Goal: Information Seeking & Learning: Learn about a topic

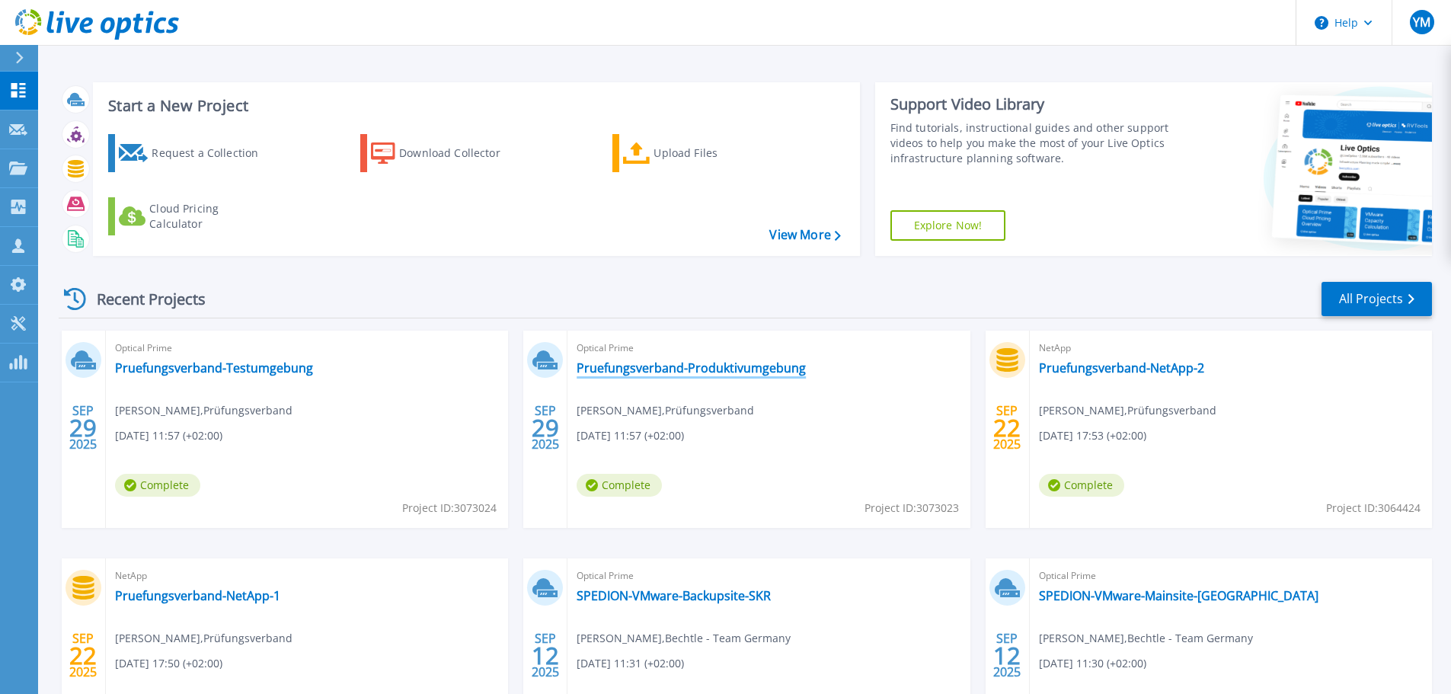
click at [705, 372] on link "Pruefungsverband-Produktivumgebung" at bounding box center [691, 367] width 229 height 15
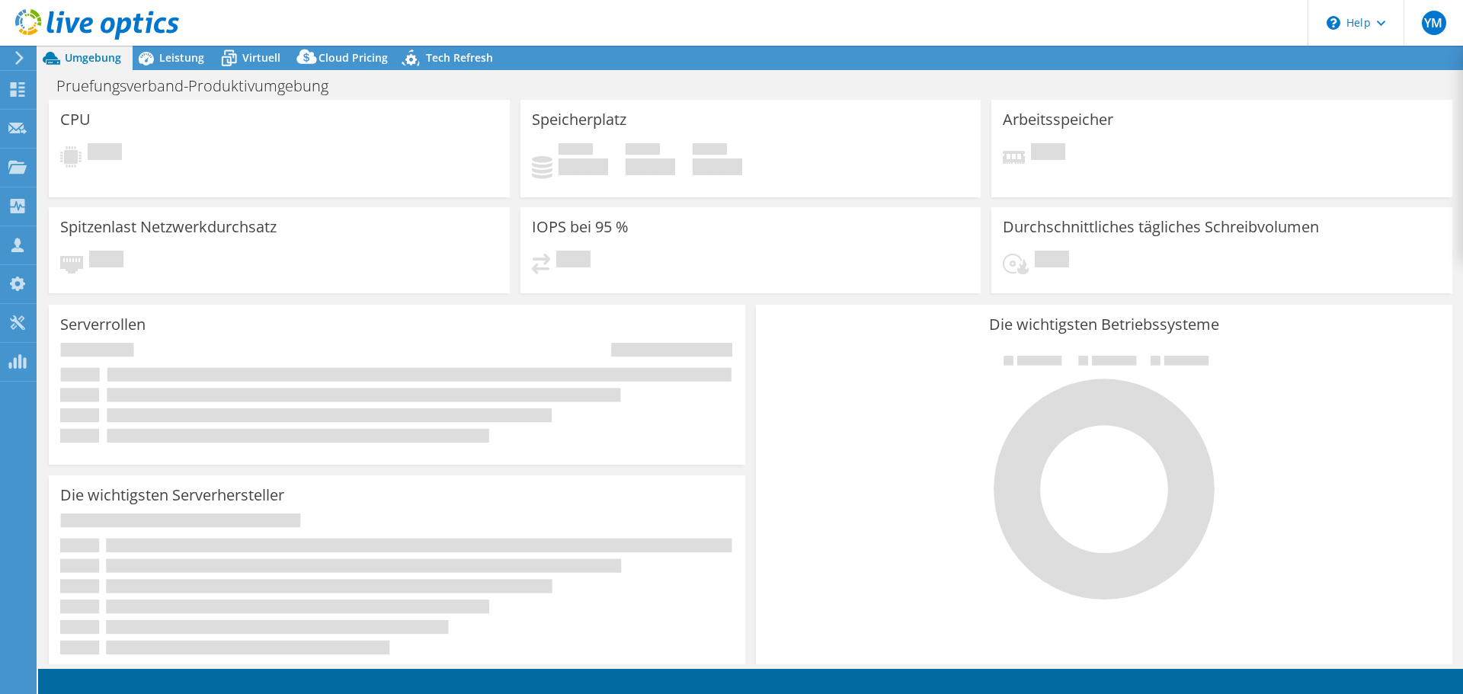
select select "USD"
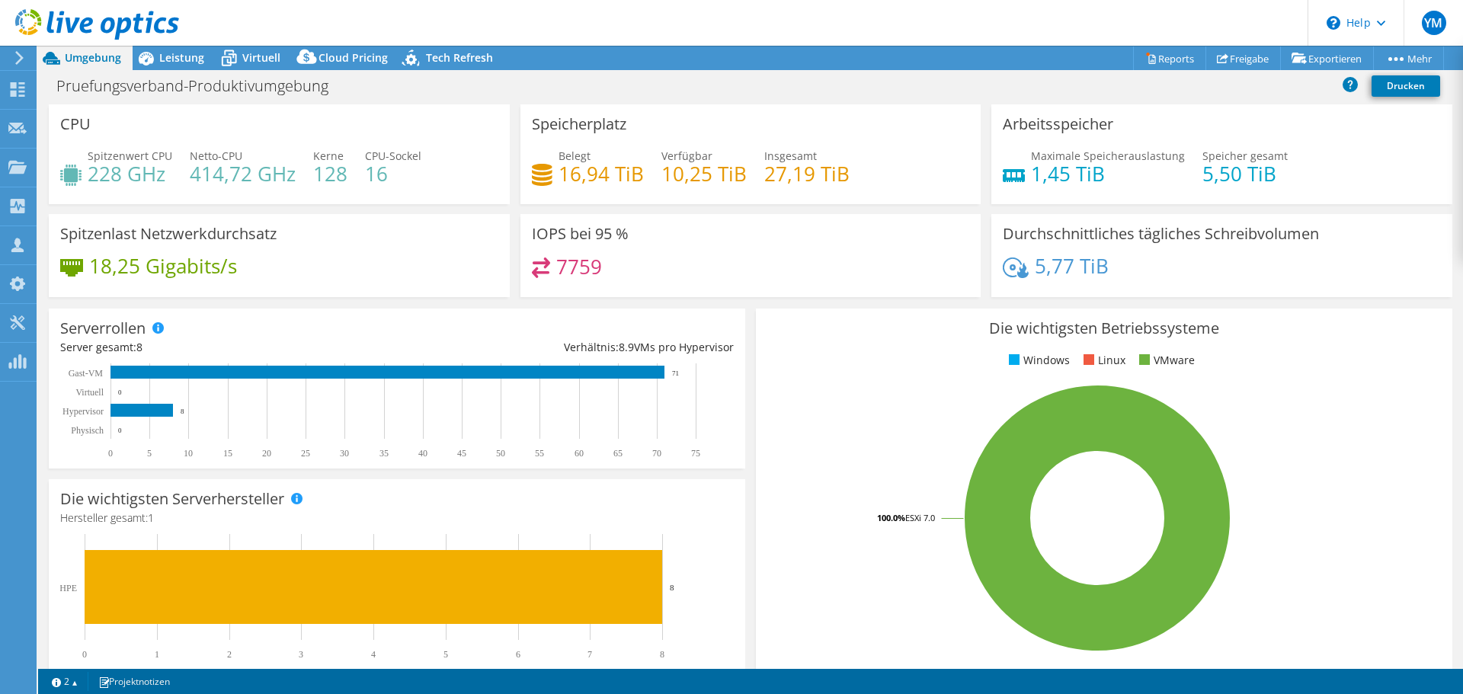
click at [556, 267] on h4 "7759" at bounding box center [579, 266] width 46 height 17
click at [327, 264] on div "18,25 Gigabits/s" at bounding box center [279, 273] width 438 height 32
click at [178, 60] on span "Leistung" at bounding box center [181, 57] width 45 height 14
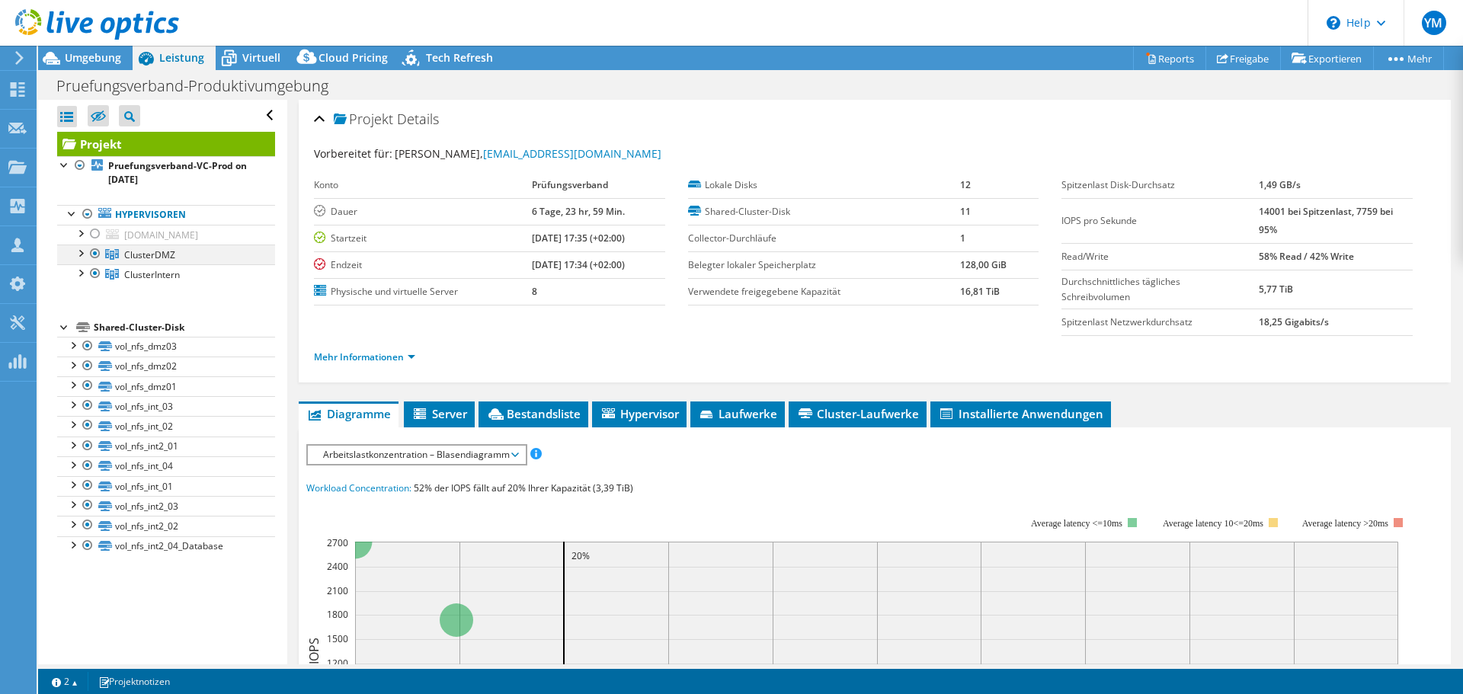
click at [83, 255] on div at bounding box center [79, 252] width 15 height 15
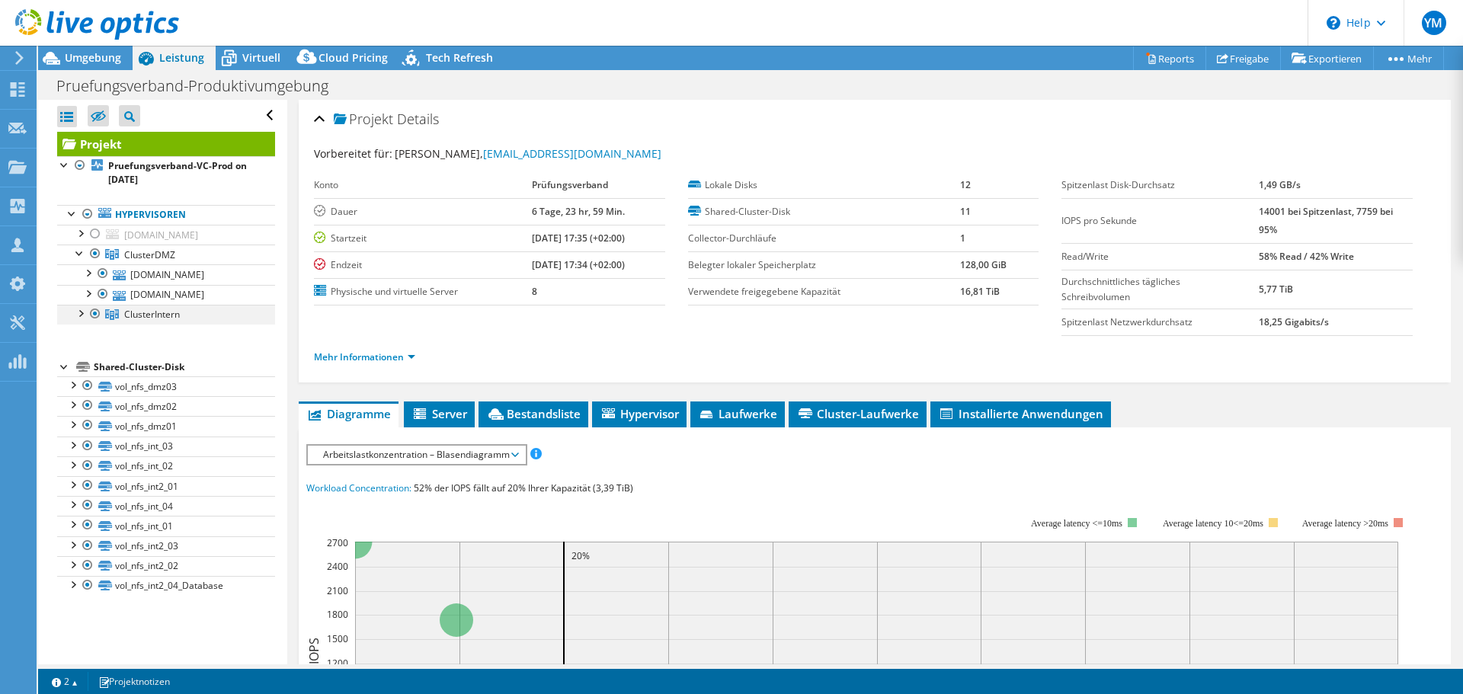
click at [82, 311] on div at bounding box center [79, 312] width 15 height 15
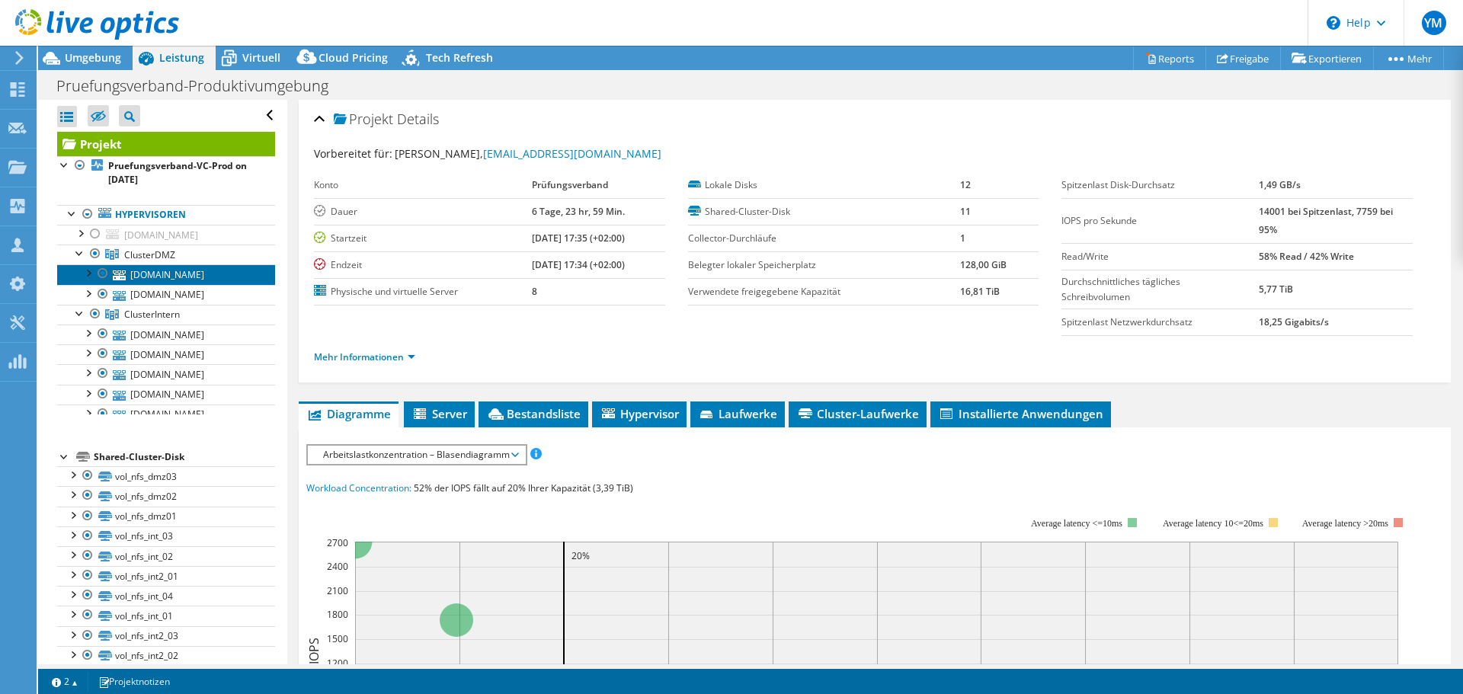
click at [117, 271] on icon at bounding box center [119, 275] width 13 height 10
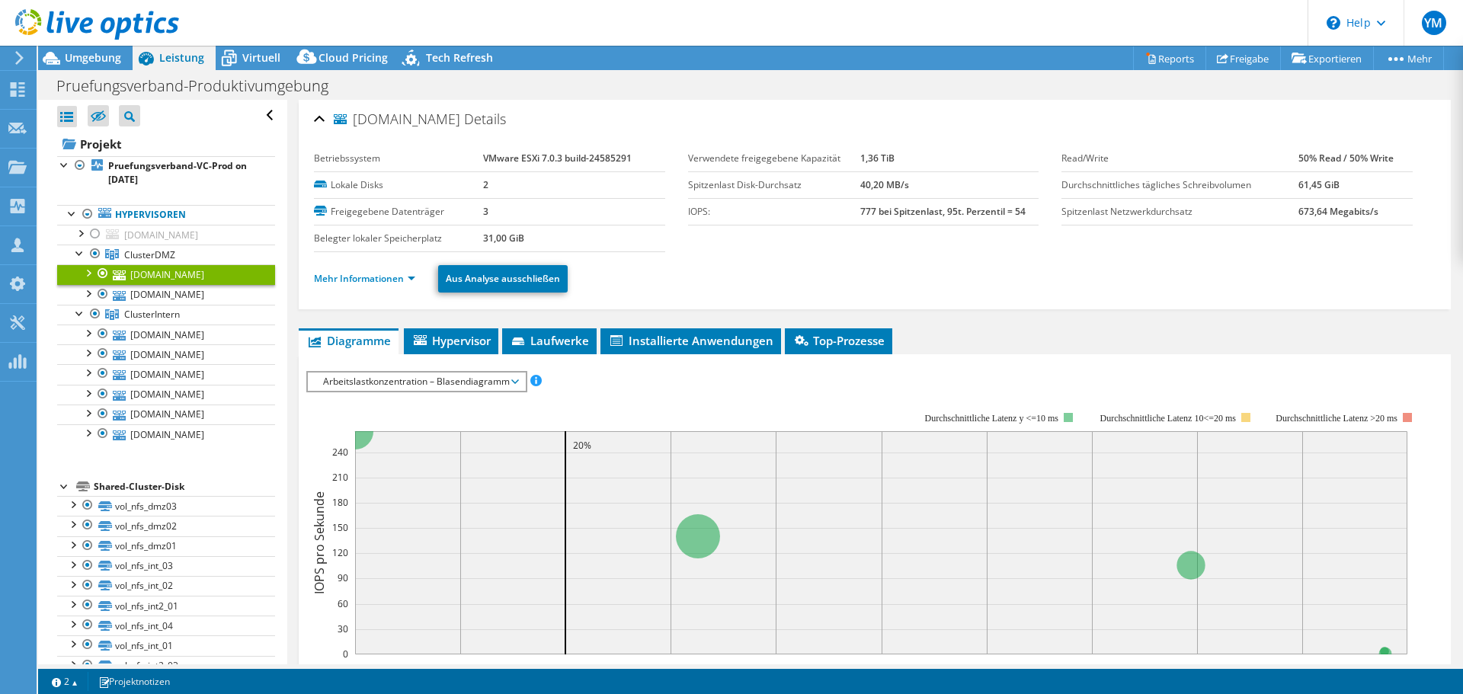
click at [350, 286] on li "Mehr Informationen" at bounding box center [369, 278] width 110 height 17
click at [357, 283] on link "Mehr Informationen" at bounding box center [364, 278] width 101 height 13
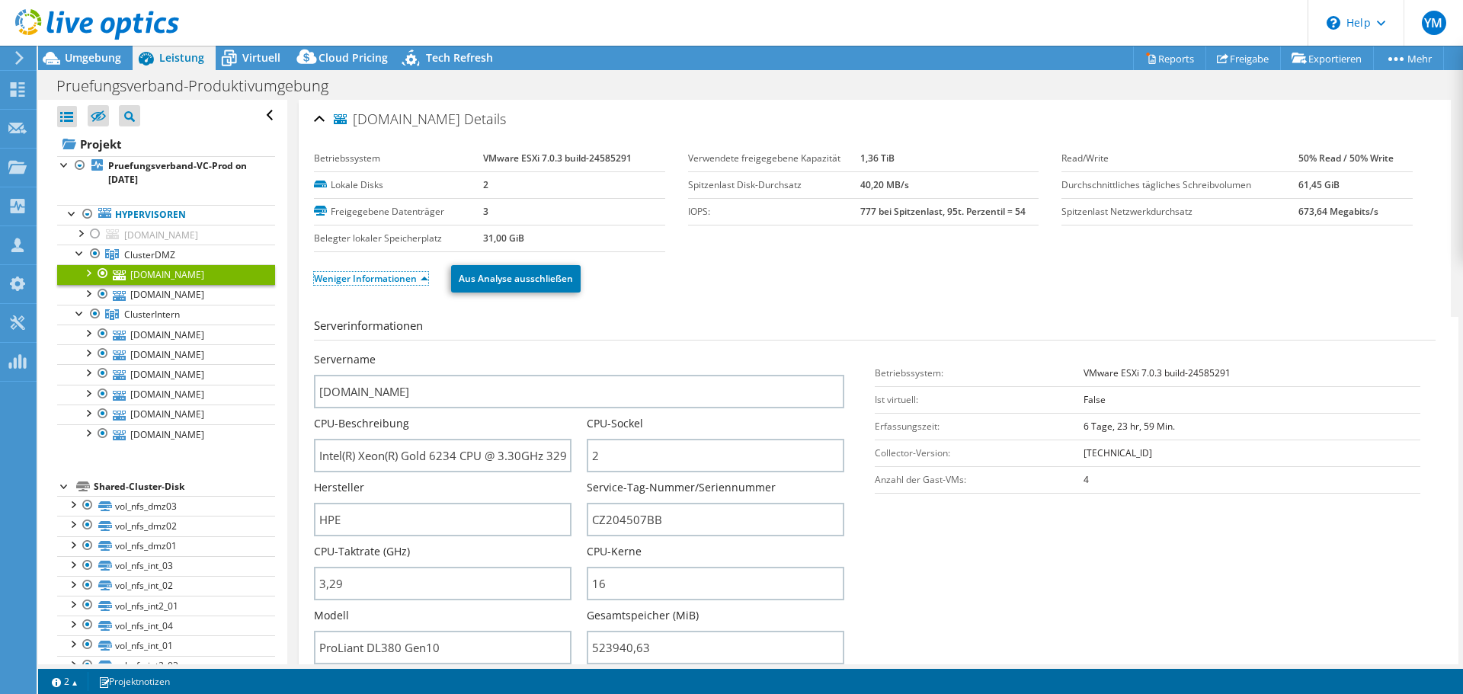
scroll to position [76, 0]
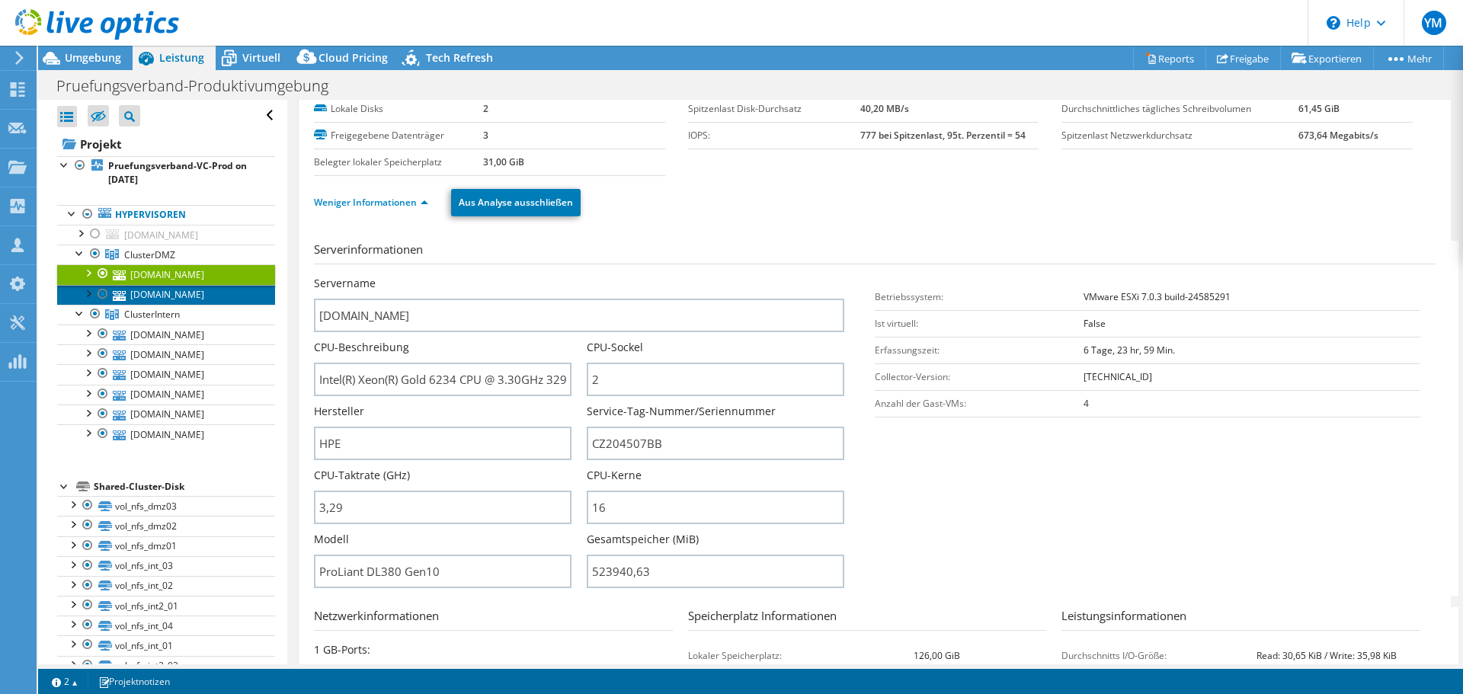
click at [181, 290] on link "[DOMAIN_NAME]" at bounding box center [166, 295] width 218 height 20
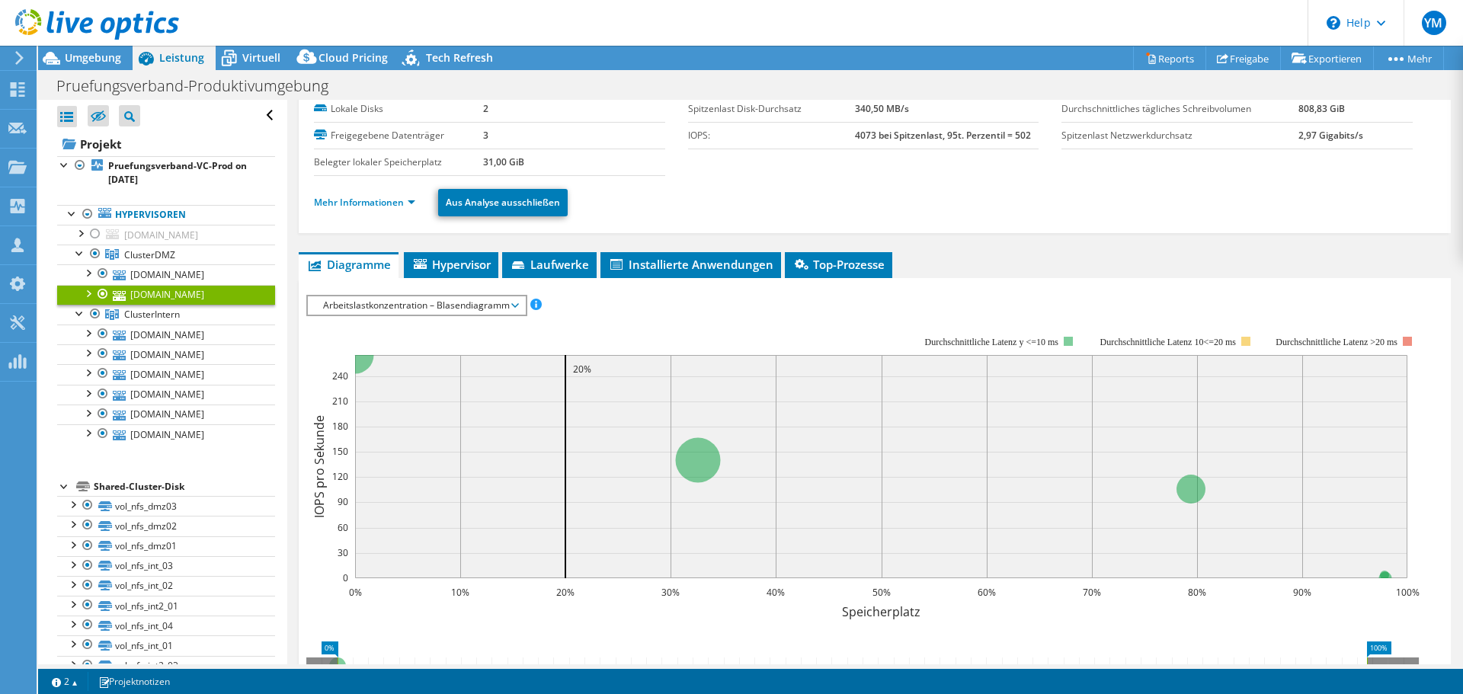
click at [383, 191] on ul "Mehr Informationen Aus Analyse ausschließen" at bounding box center [874, 200] width 1121 height 31
click at [385, 201] on link "Mehr Informationen" at bounding box center [364, 202] width 101 height 13
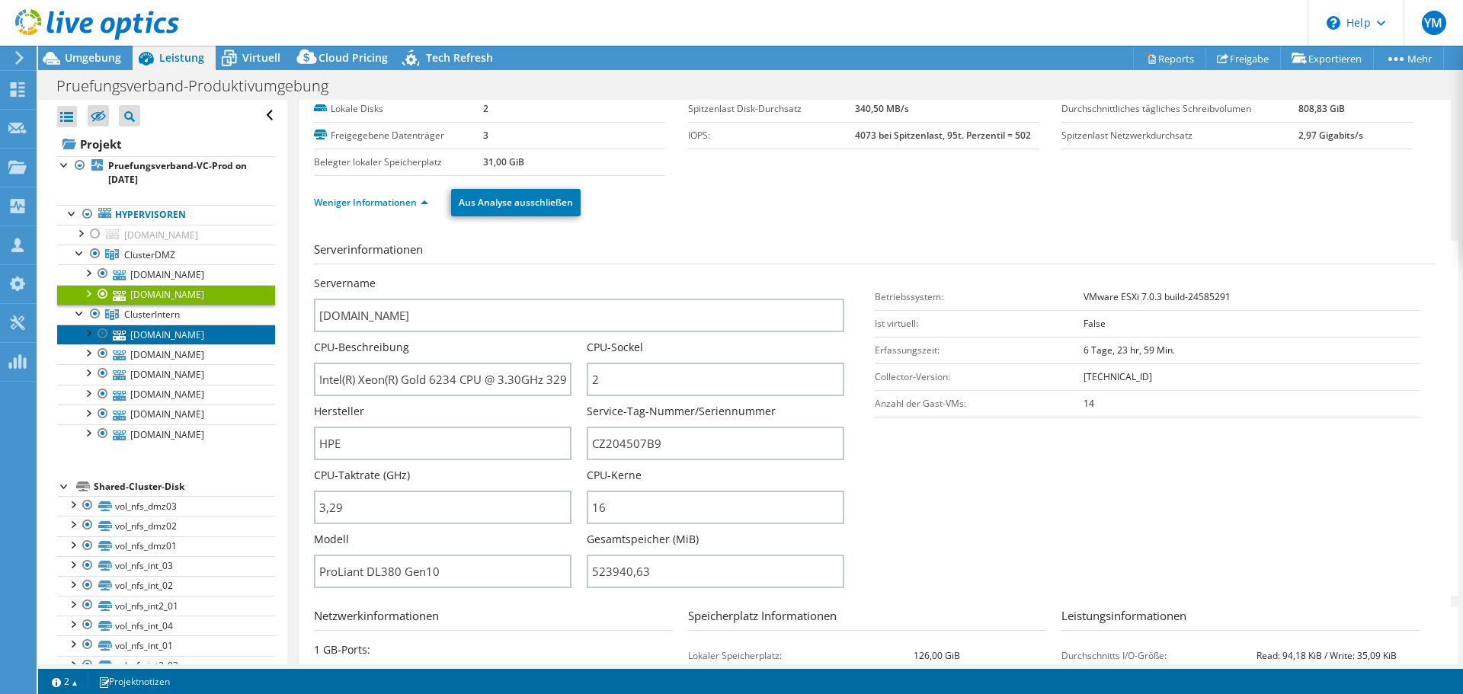
click at [176, 333] on link "[DOMAIN_NAME]" at bounding box center [166, 335] width 218 height 20
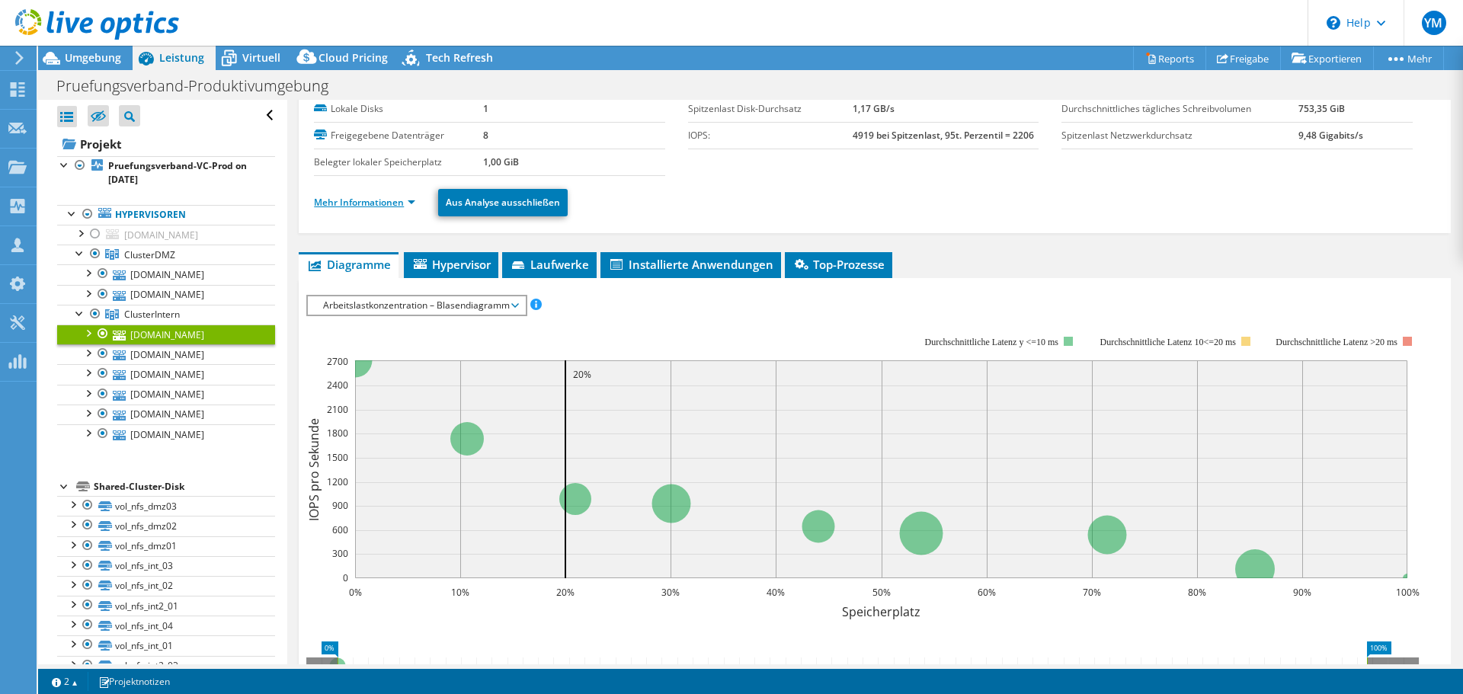
click at [382, 204] on link "Mehr Informationen" at bounding box center [364, 202] width 101 height 13
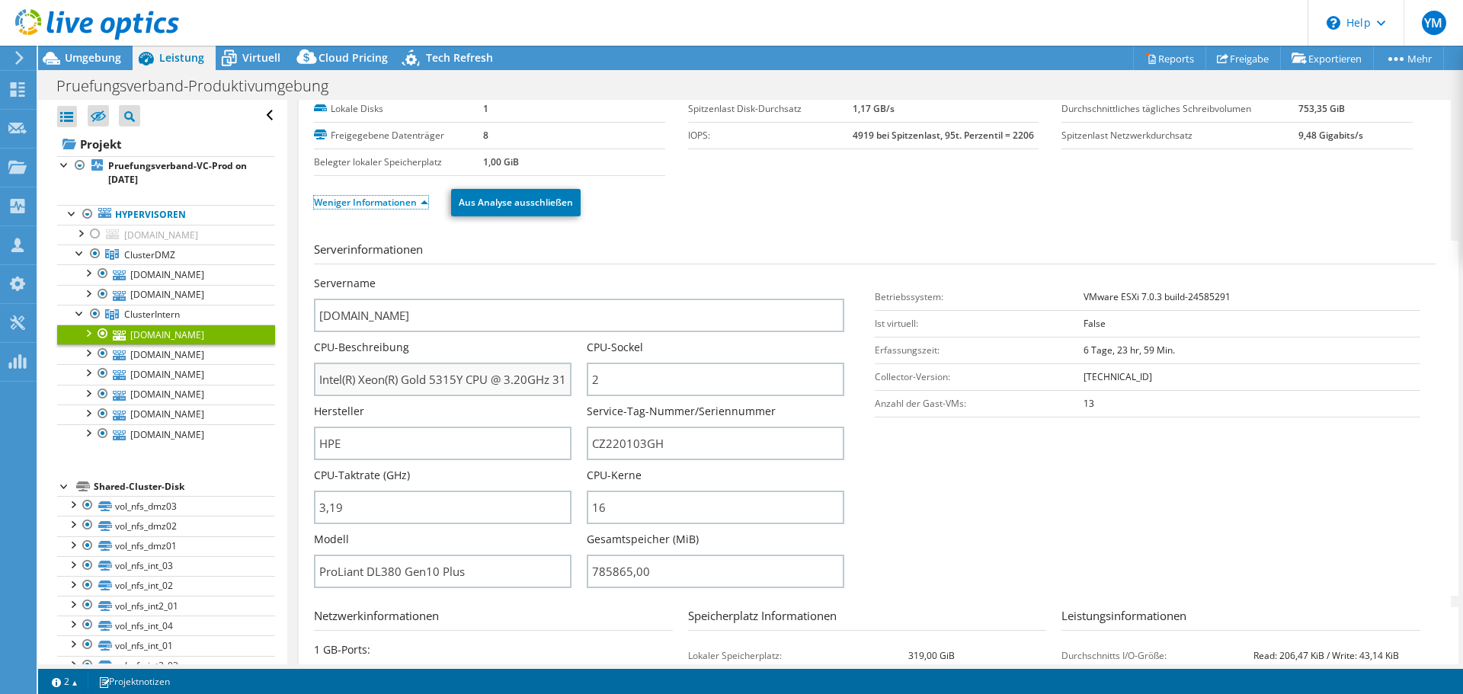
scroll to position [152, 0]
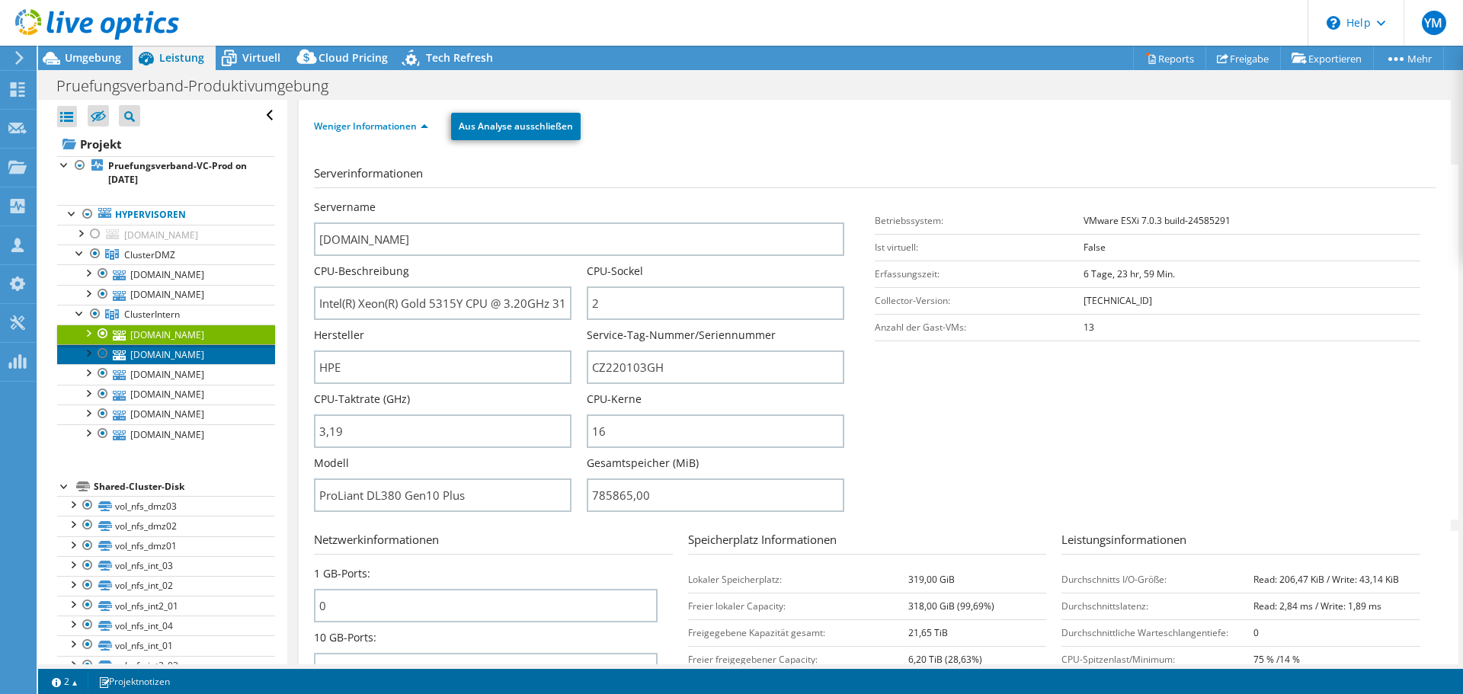
click at [197, 359] on link "[DOMAIN_NAME]" at bounding box center [166, 354] width 218 height 20
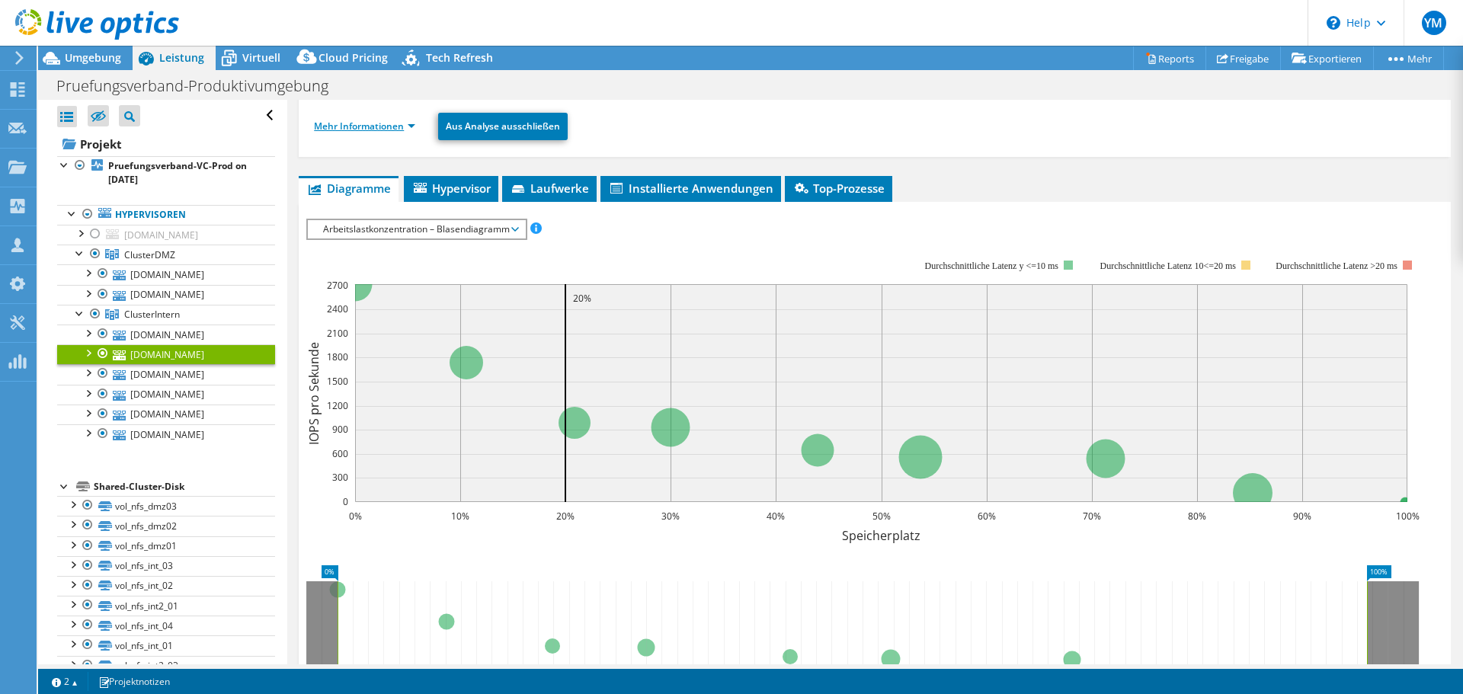
click at [395, 126] on link "Mehr Informationen" at bounding box center [364, 126] width 101 height 13
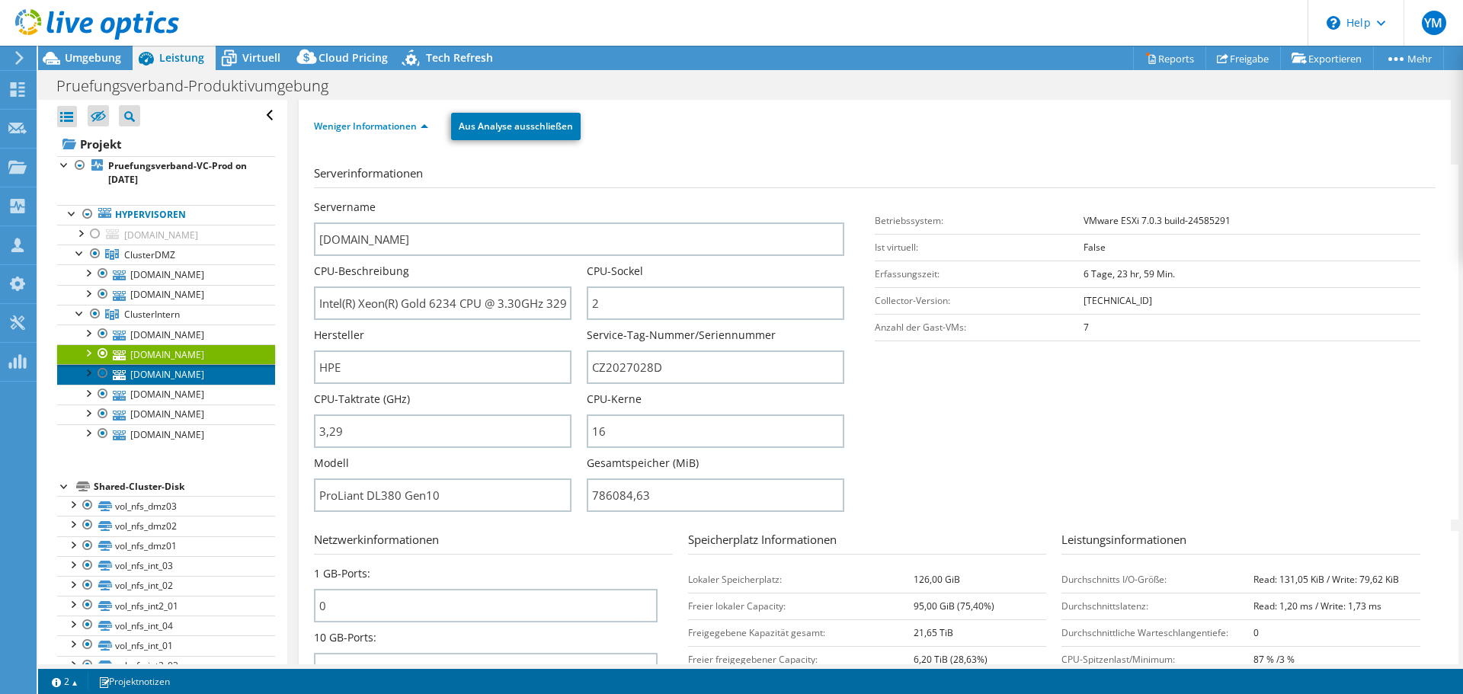
click at [180, 375] on link "[DOMAIN_NAME]" at bounding box center [166, 374] width 218 height 20
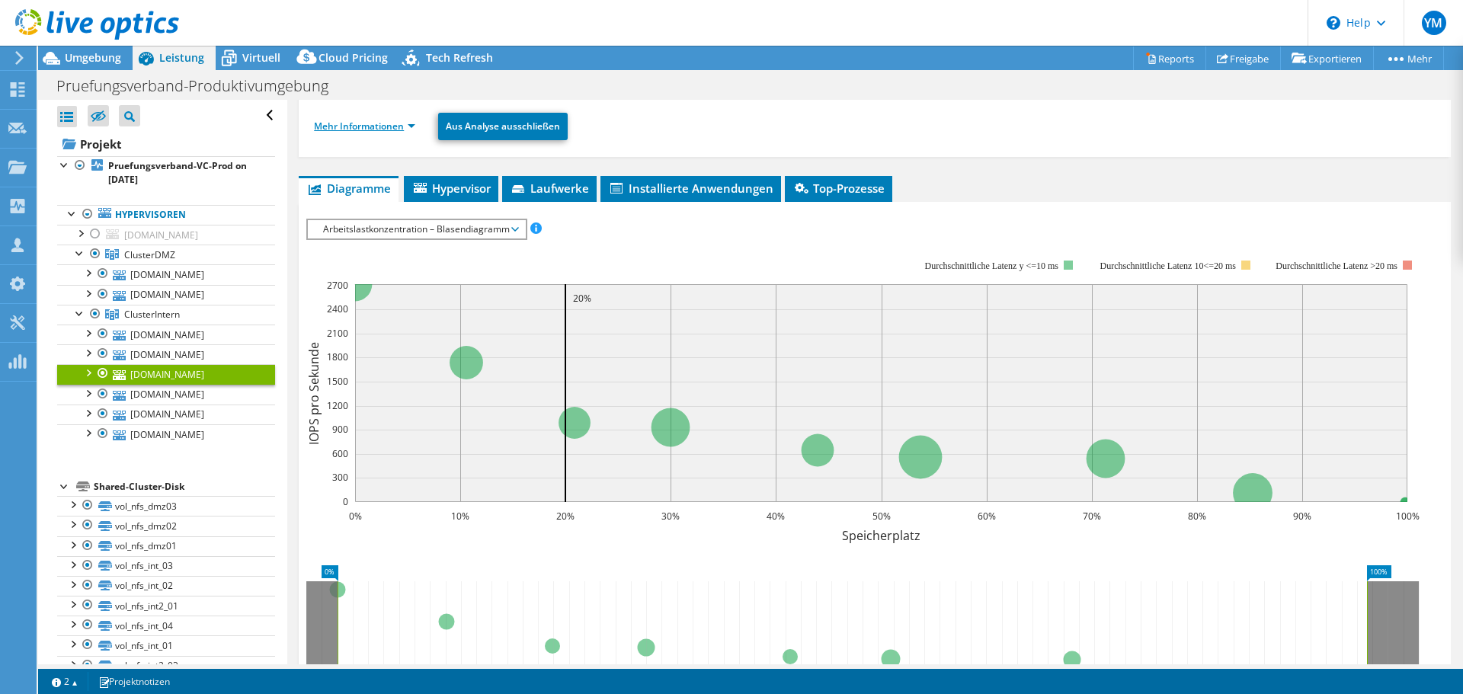
click at [390, 126] on link "Mehr Informationen" at bounding box center [364, 126] width 101 height 13
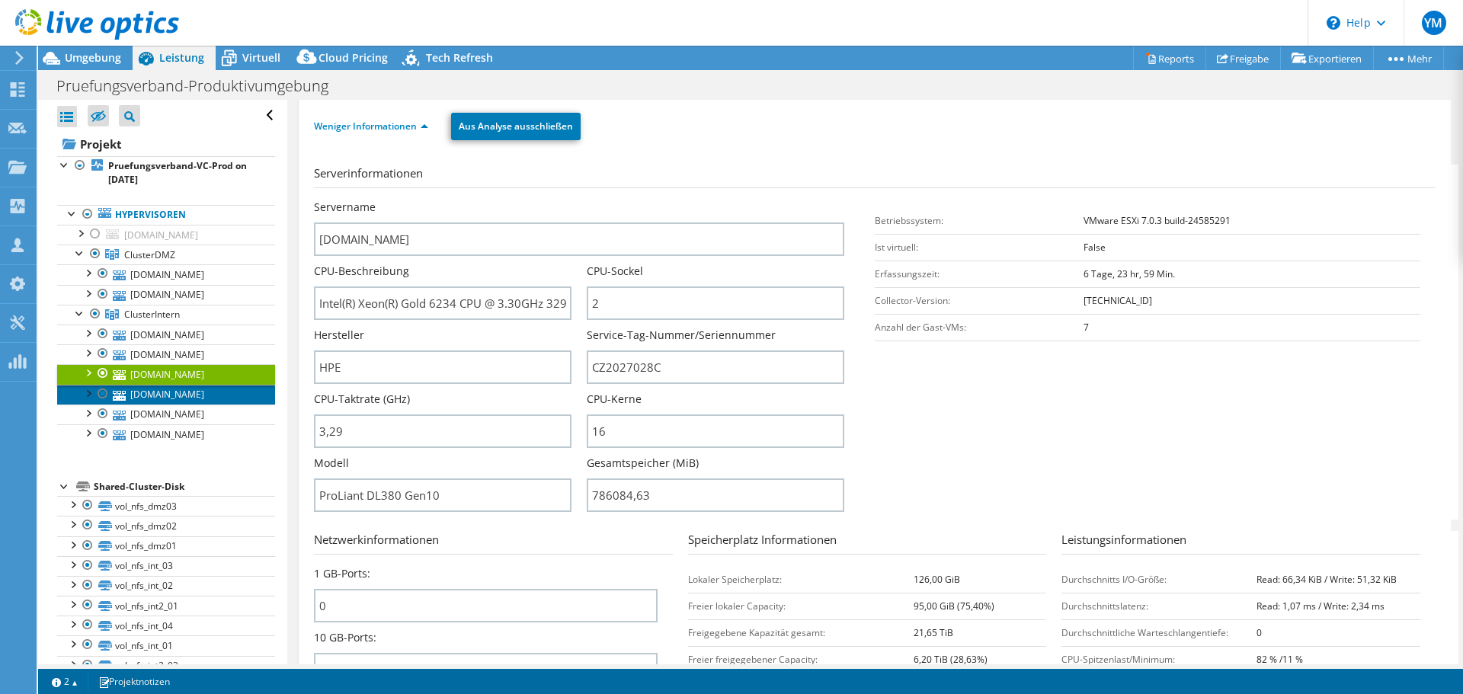
click at [209, 392] on link "[DOMAIN_NAME]" at bounding box center [166, 395] width 218 height 20
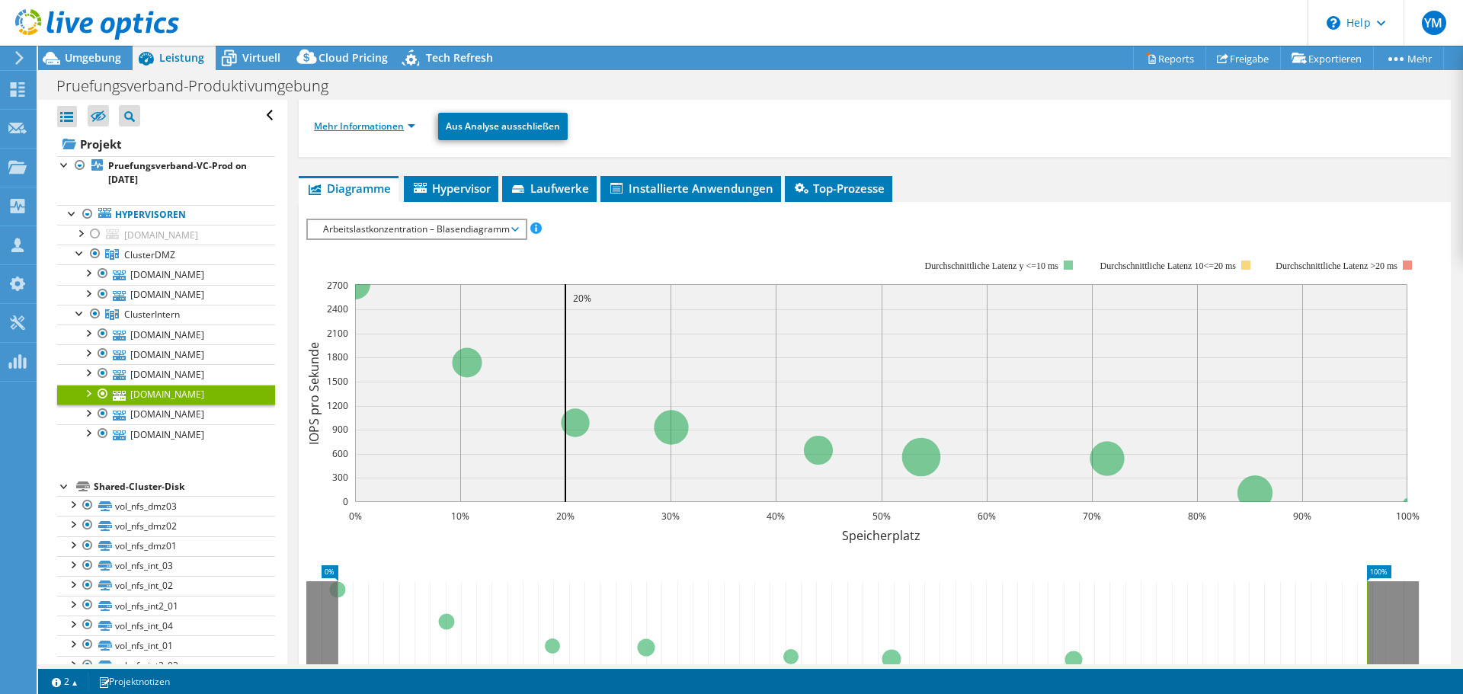
click at [393, 123] on link "Mehr Informationen" at bounding box center [364, 126] width 101 height 13
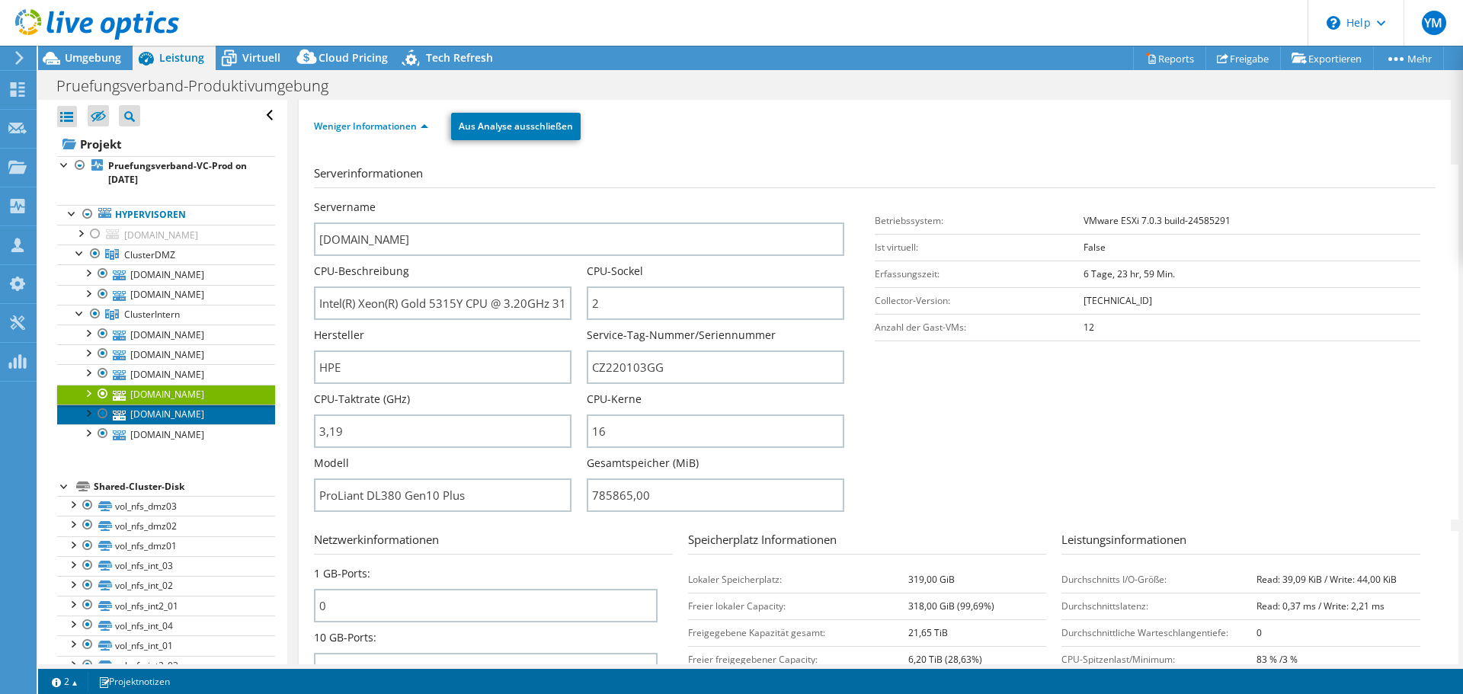
click at [146, 411] on link "[DOMAIN_NAME]" at bounding box center [166, 415] width 218 height 20
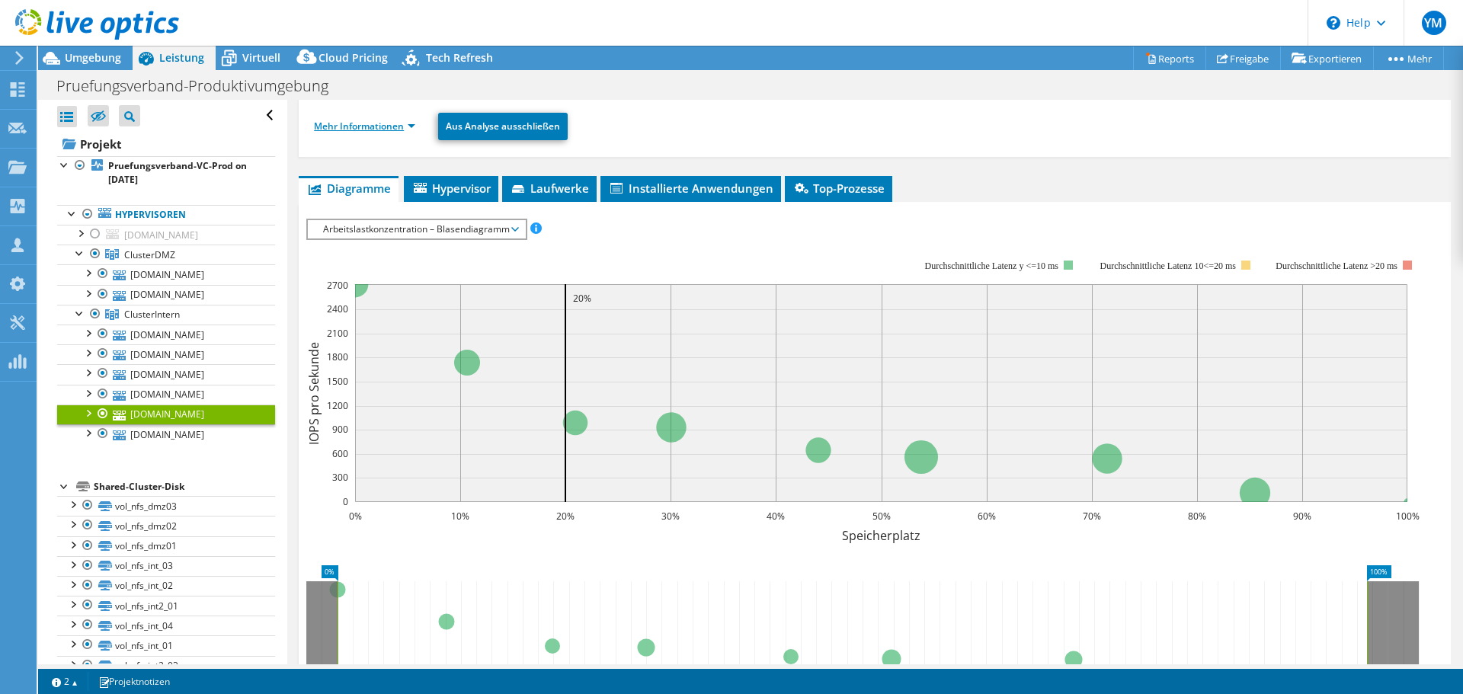
click at [390, 124] on link "Mehr Informationen" at bounding box center [364, 126] width 101 height 13
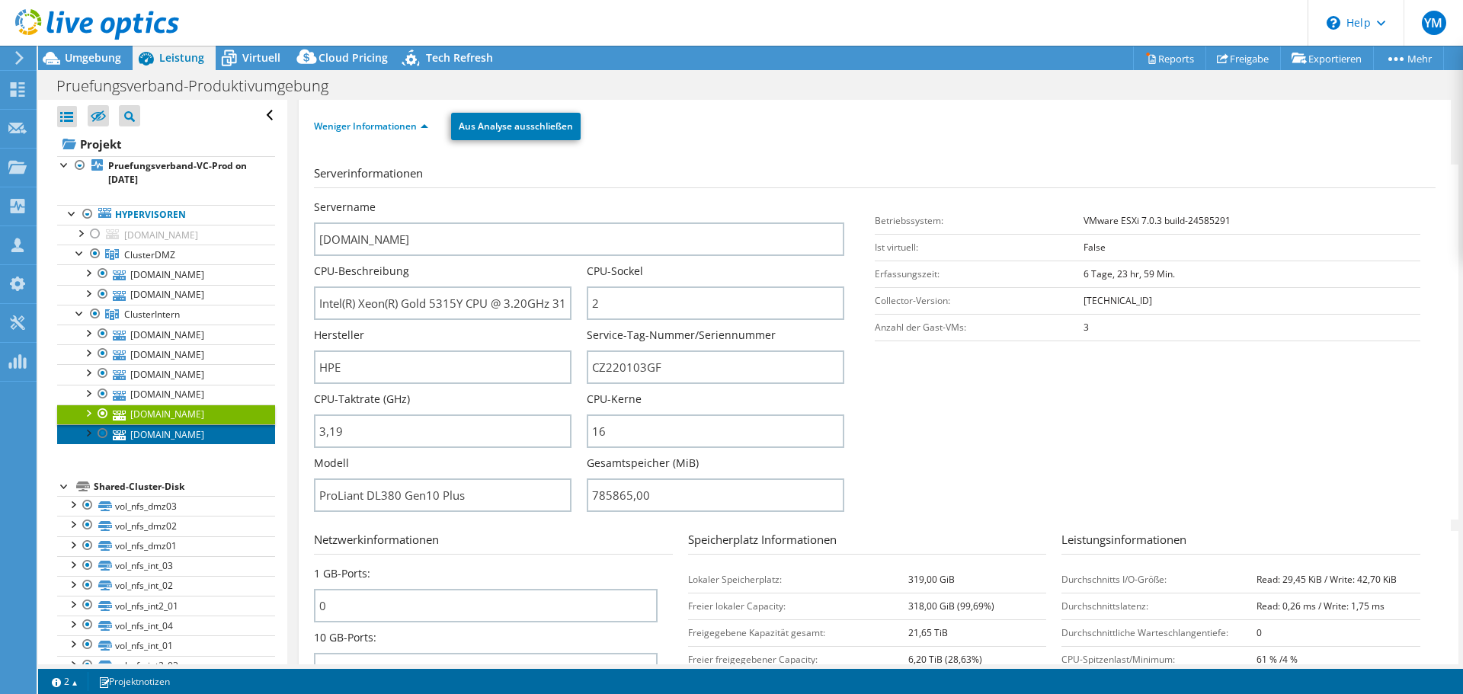
click at [167, 435] on link "[DOMAIN_NAME]" at bounding box center [166, 434] width 218 height 20
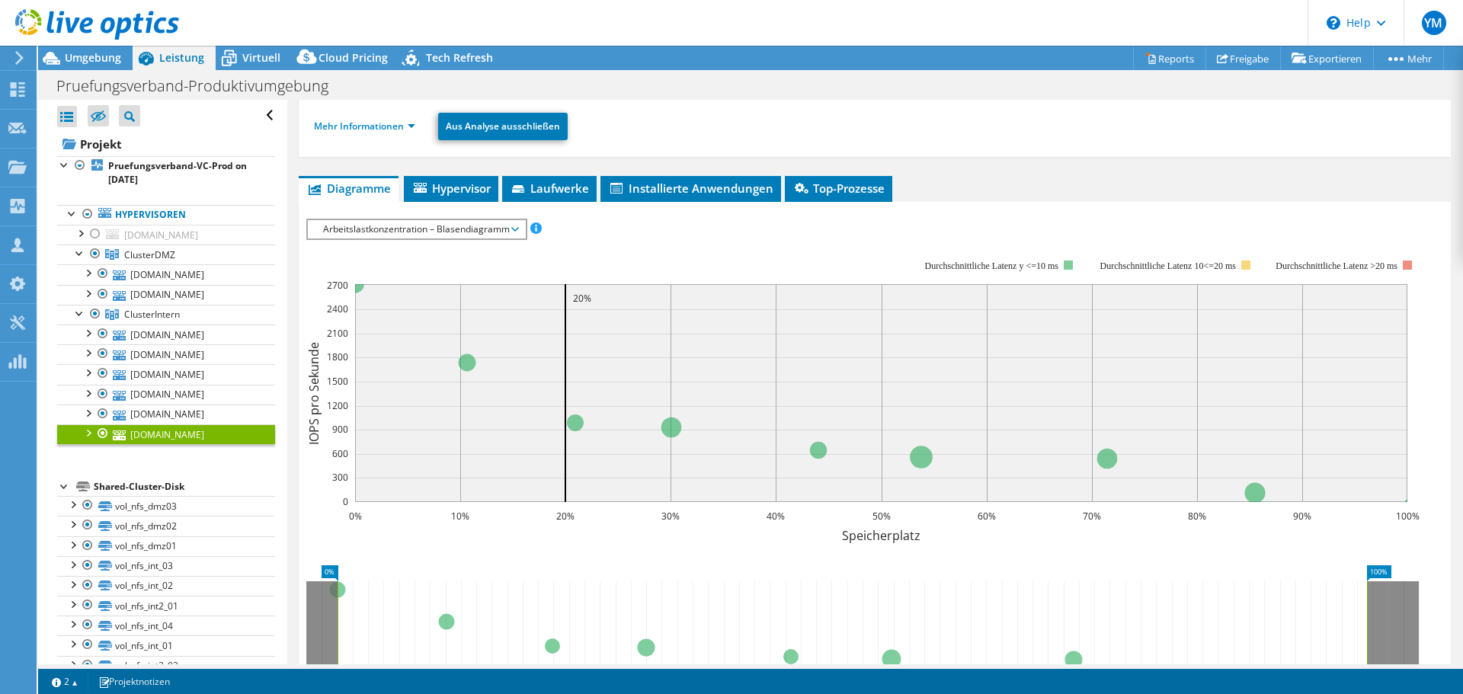
click at [376, 137] on ul "Mehr Informationen Aus Analyse ausschließen" at bounding box center [874, 124] width 1121 height 31
click at [387, 125] on link "Mehr Informationen" at bounding box center [364, 126] width 101 height 13
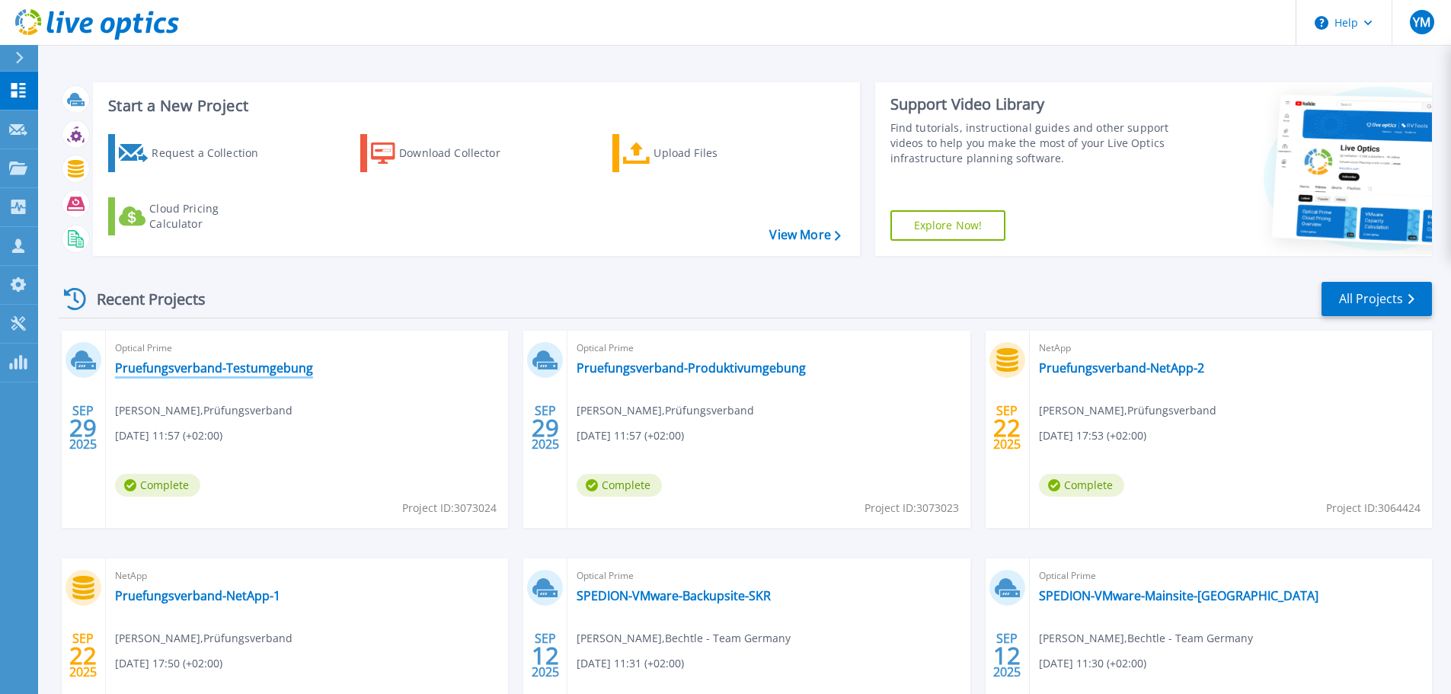
click at [216, 366] on link "Pruefungsverband-Testumgebung" at bounding box center [214, 367] width 198 height 15
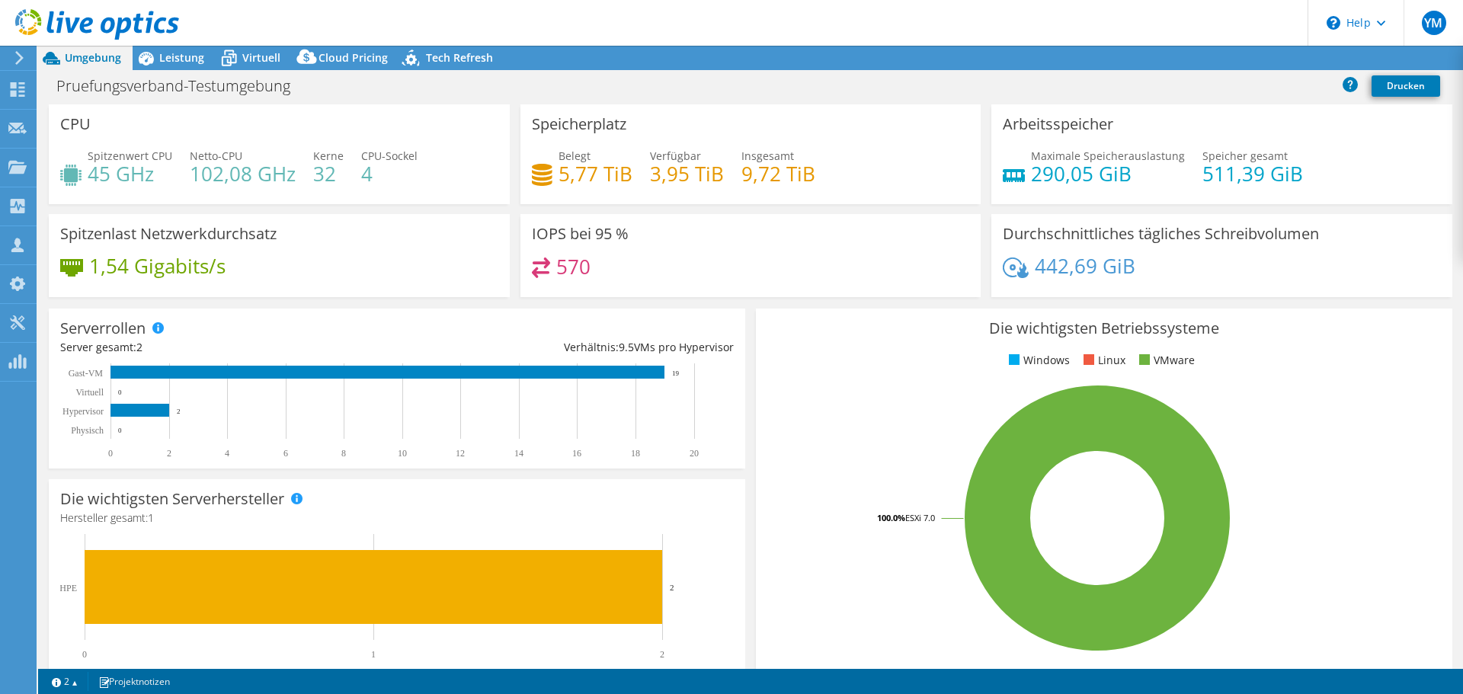
click at [186, 49] on div "Leistung" at bounding box center [174, 58] width 83 height 24
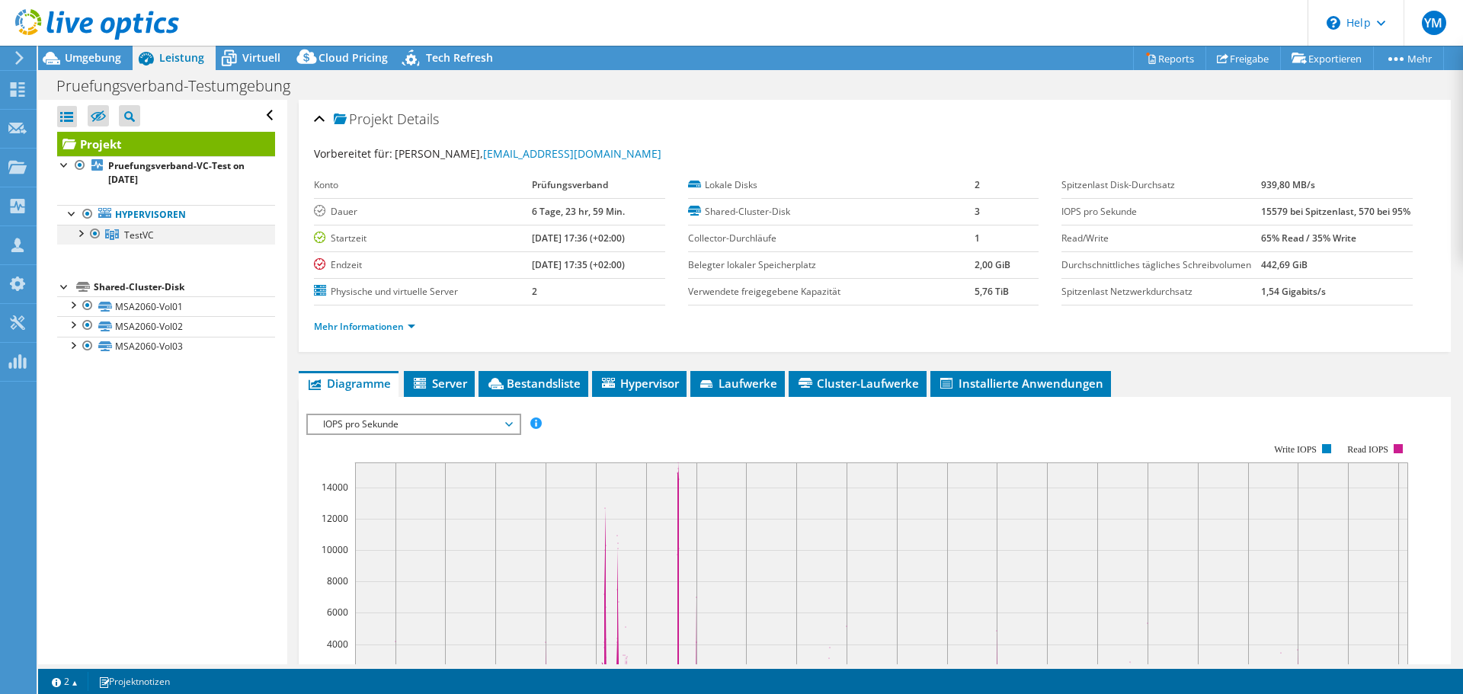
click at [77, 233] on div at bounding box center [79, 232] width 15 height 15
click at [176, 253] on link "esxtest05.pv.de" at bounding box center [166, 255] width 218 height 20
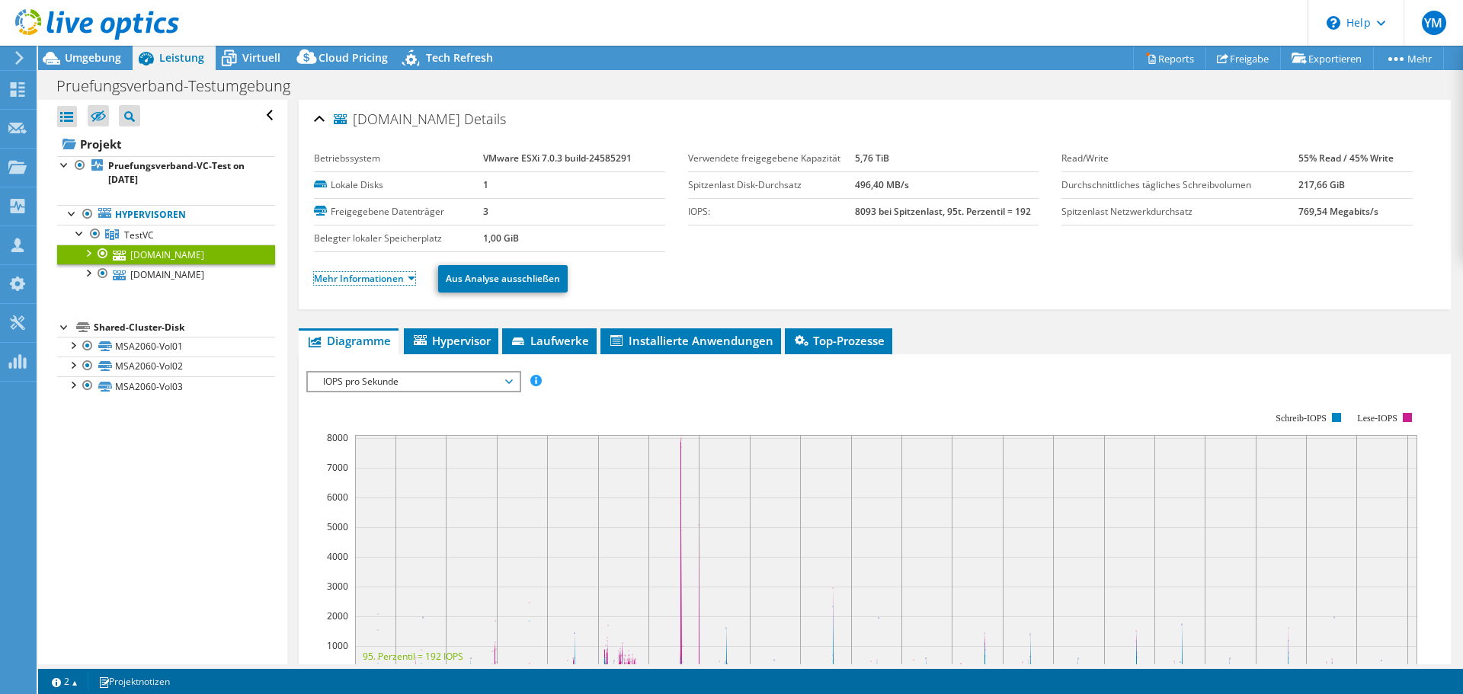
click at [409, 275] on link "Mehr Informationen" at bounding box center [364, 278] width 101 height 13
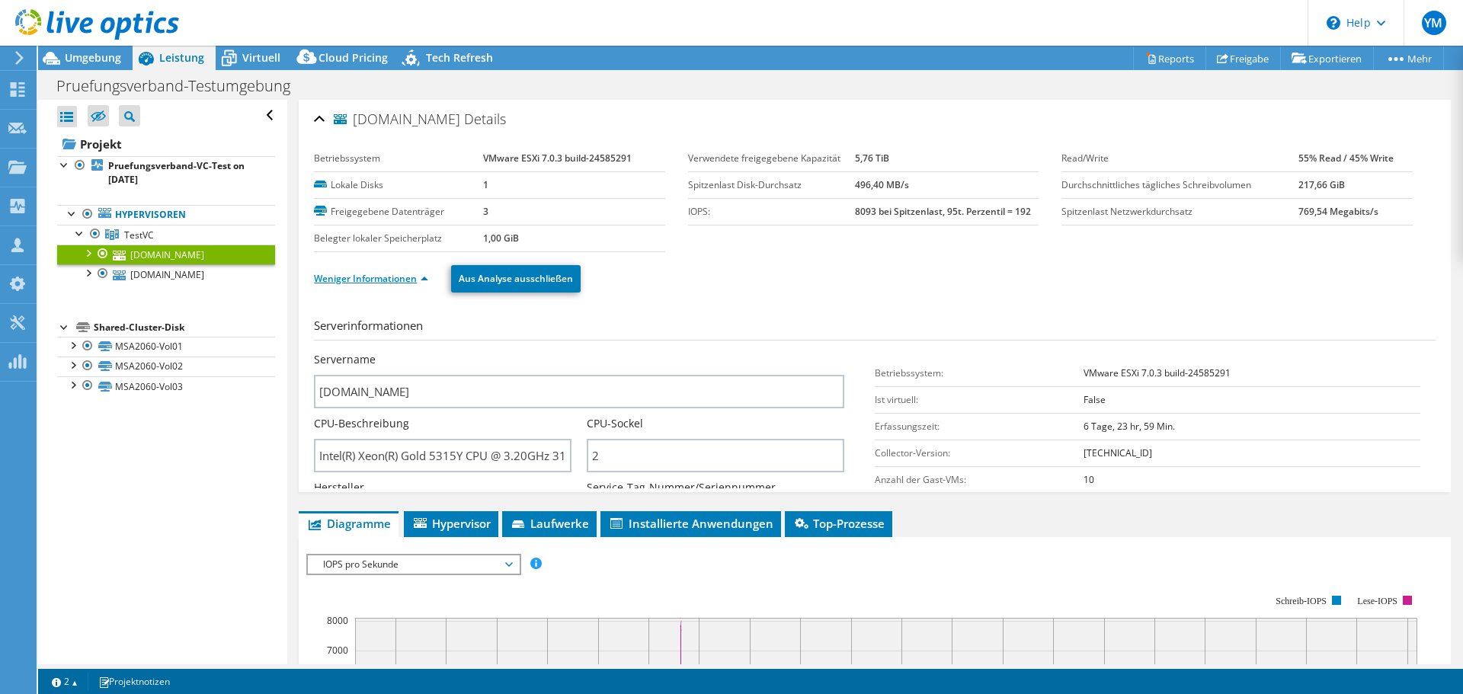
click at [378, 275] on link "Weniger Informationen" at bounding box center [371, 278] width 114 height 13
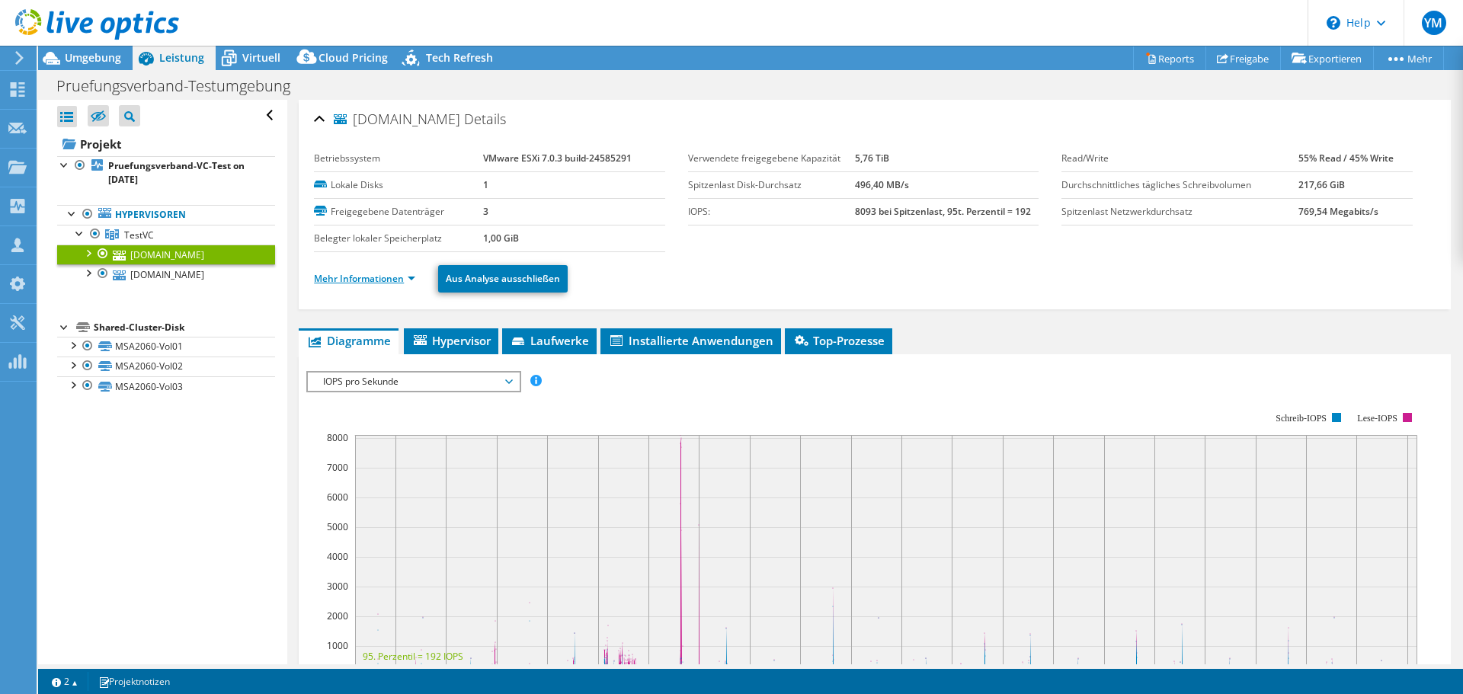
click at [376, 276] on link "Mehr Informationen" at bounding box center [364, 278] width 101 height 13
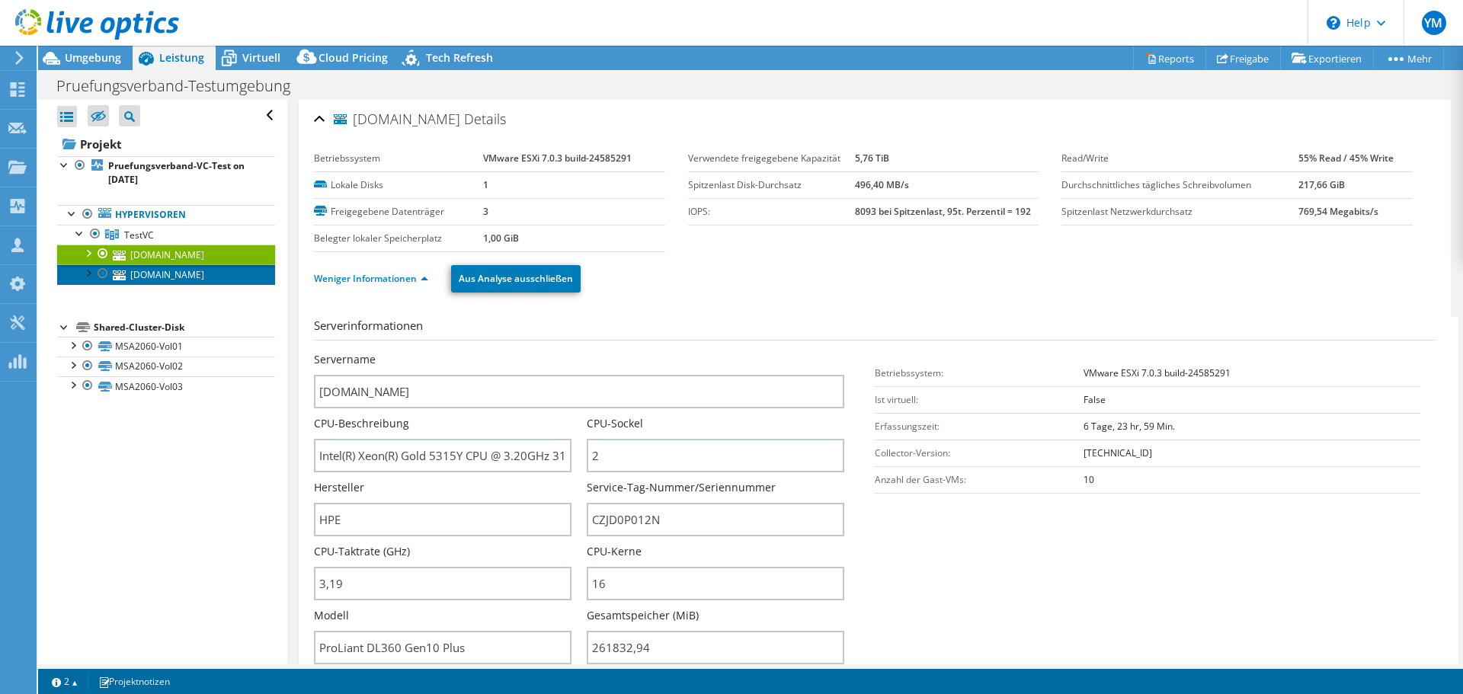
click at [155, 272] on link "esxtest04.pv.de" at bounding box center [166, 274] width 218 height 20
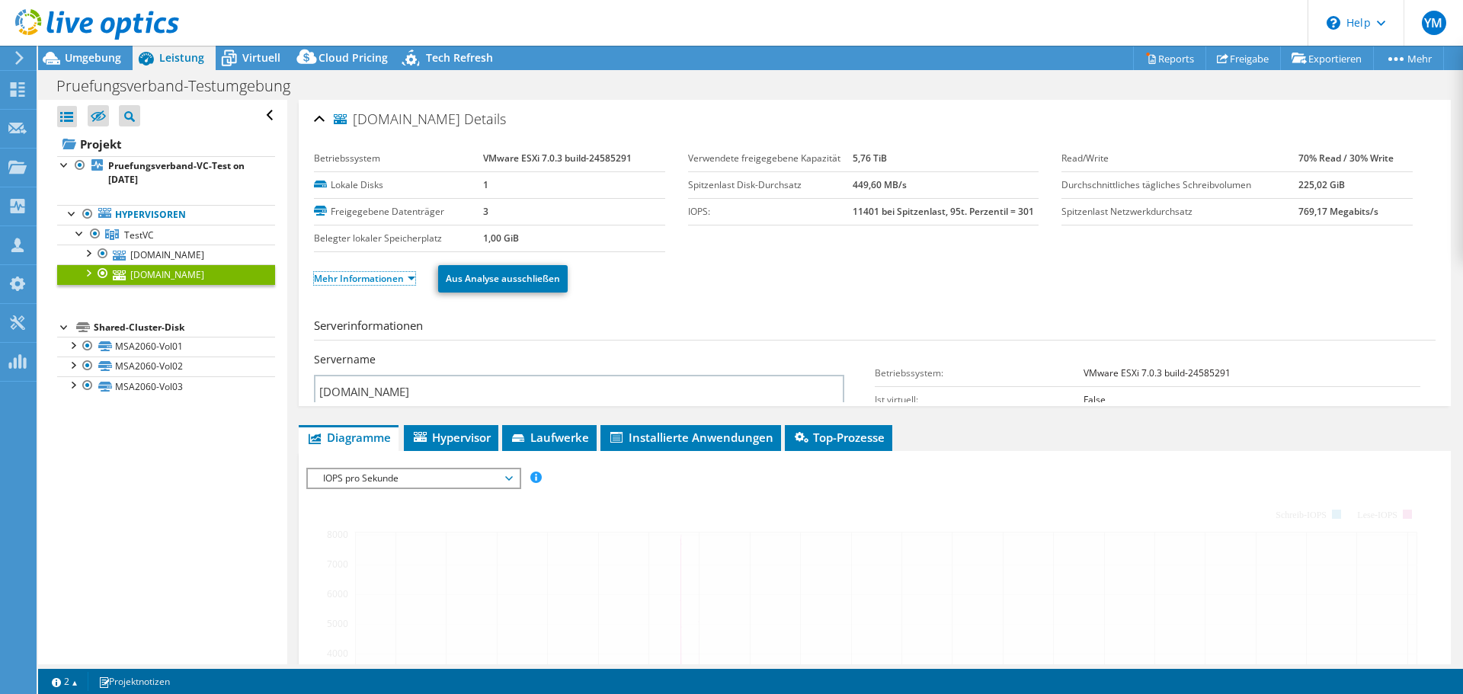
click at [373, 276] on link "Mehr Informationen" at bounding box center [364, 278] width 101 height 13
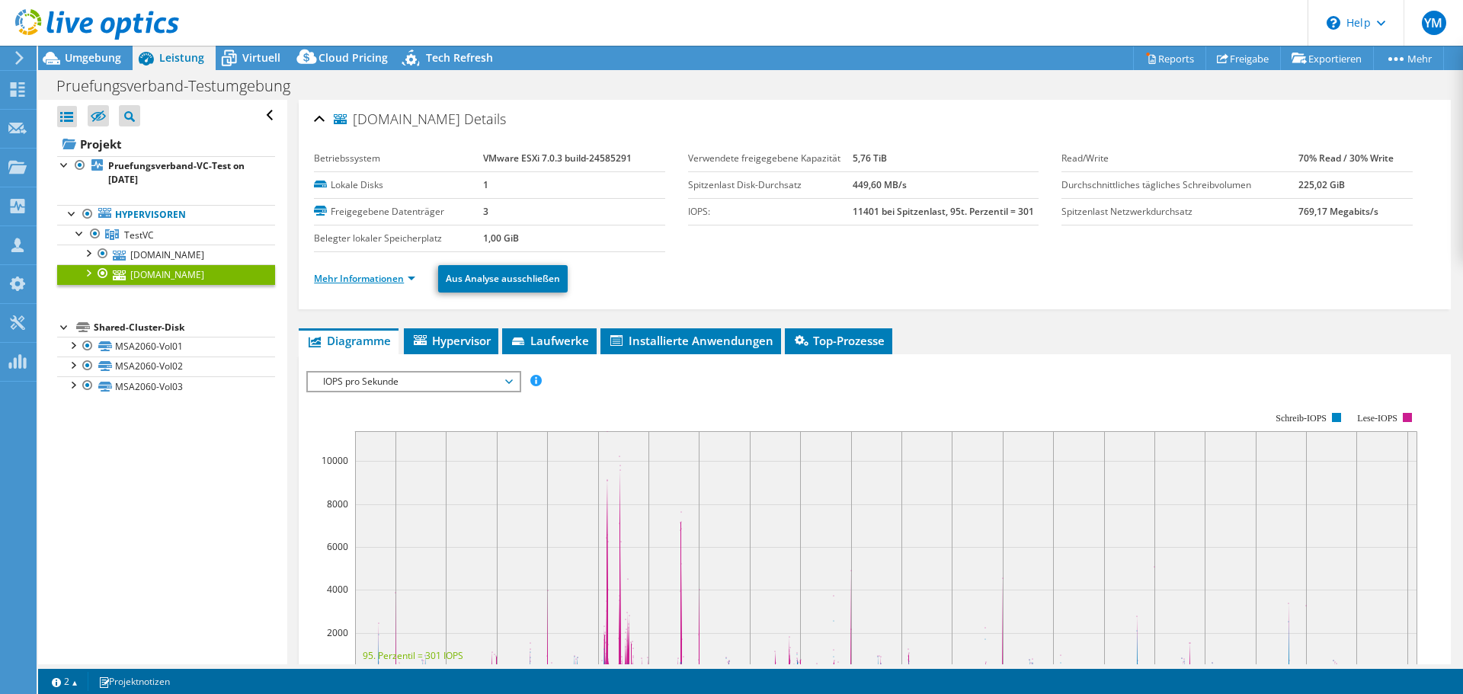
click at [397, 278] on link "Mehr Informationen" at bounding box center [364, 278] width 101 height 13
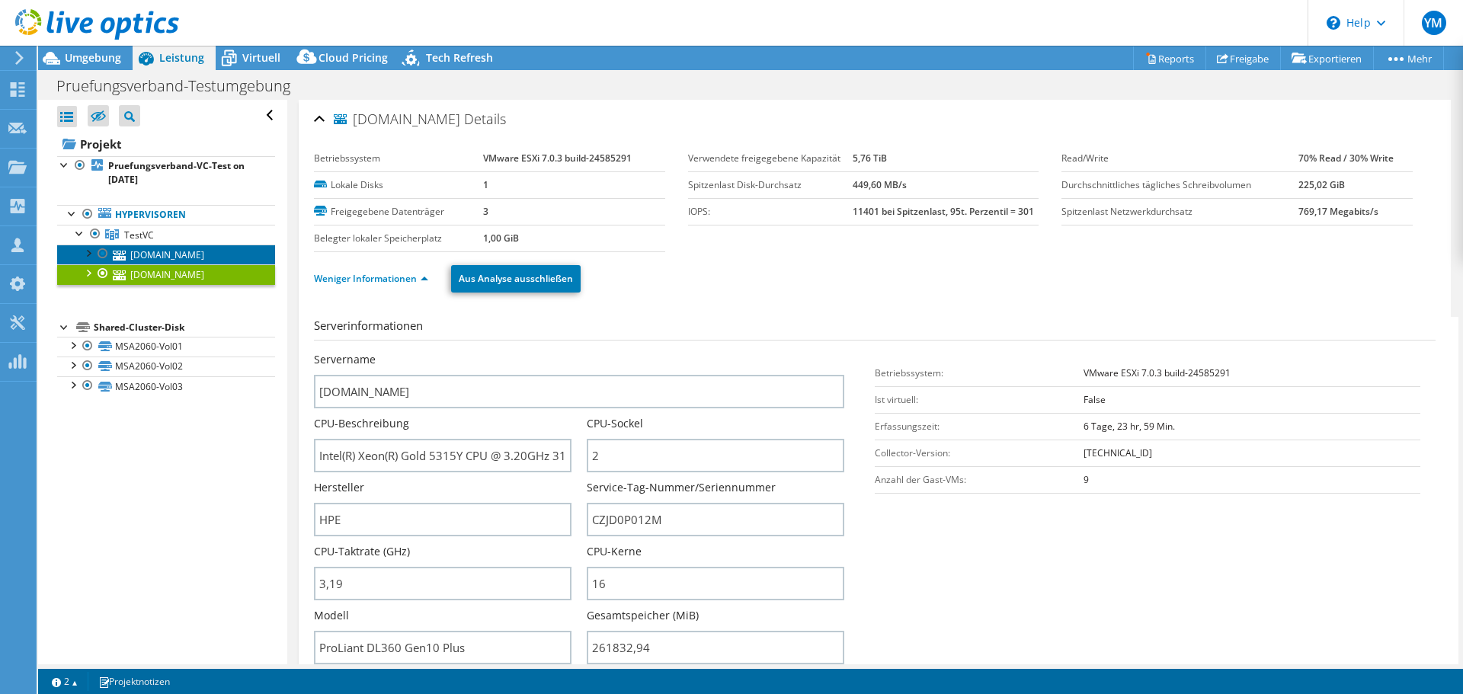
click at [226, 245] on link "esxtest05.pv.de" at bounding box center [166, 255] width 218 height 20
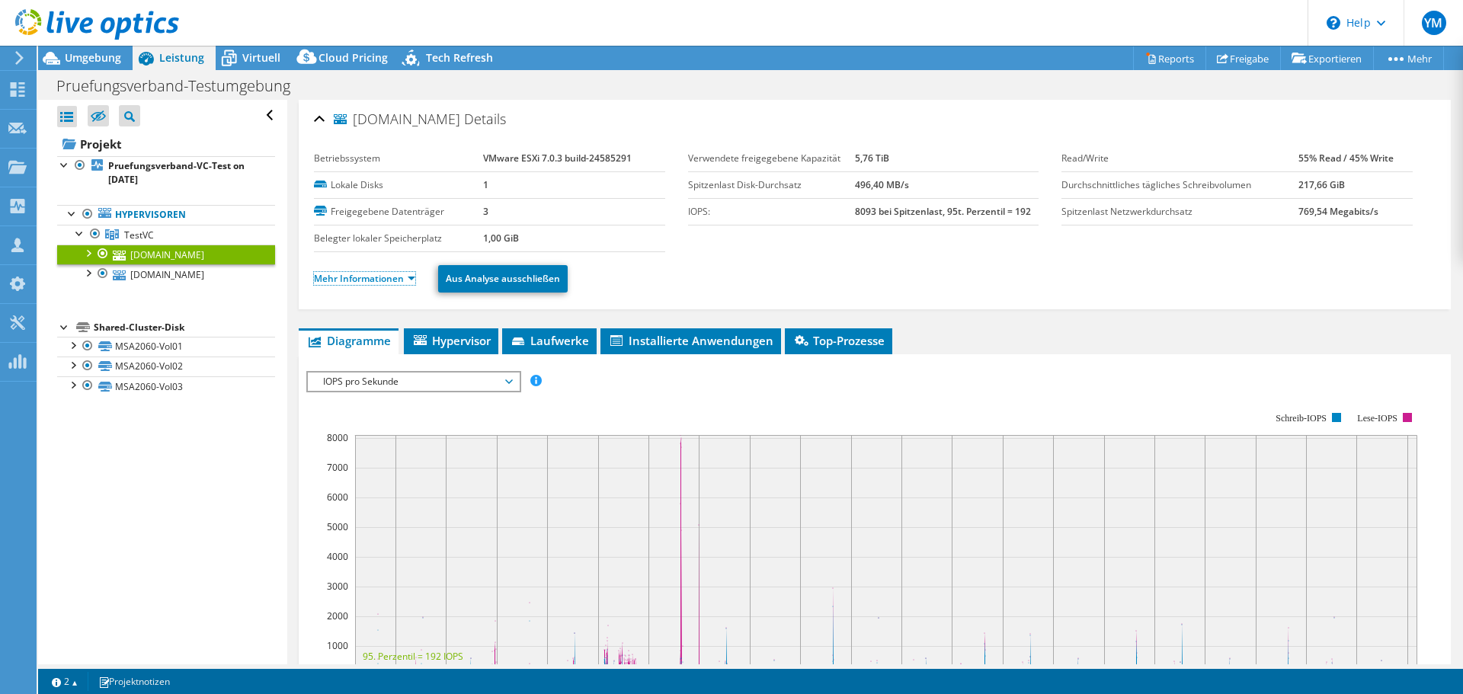
click at [363, 282] on link "Mehr Informationen" at bounding box center [364, 278] width 101 height 13
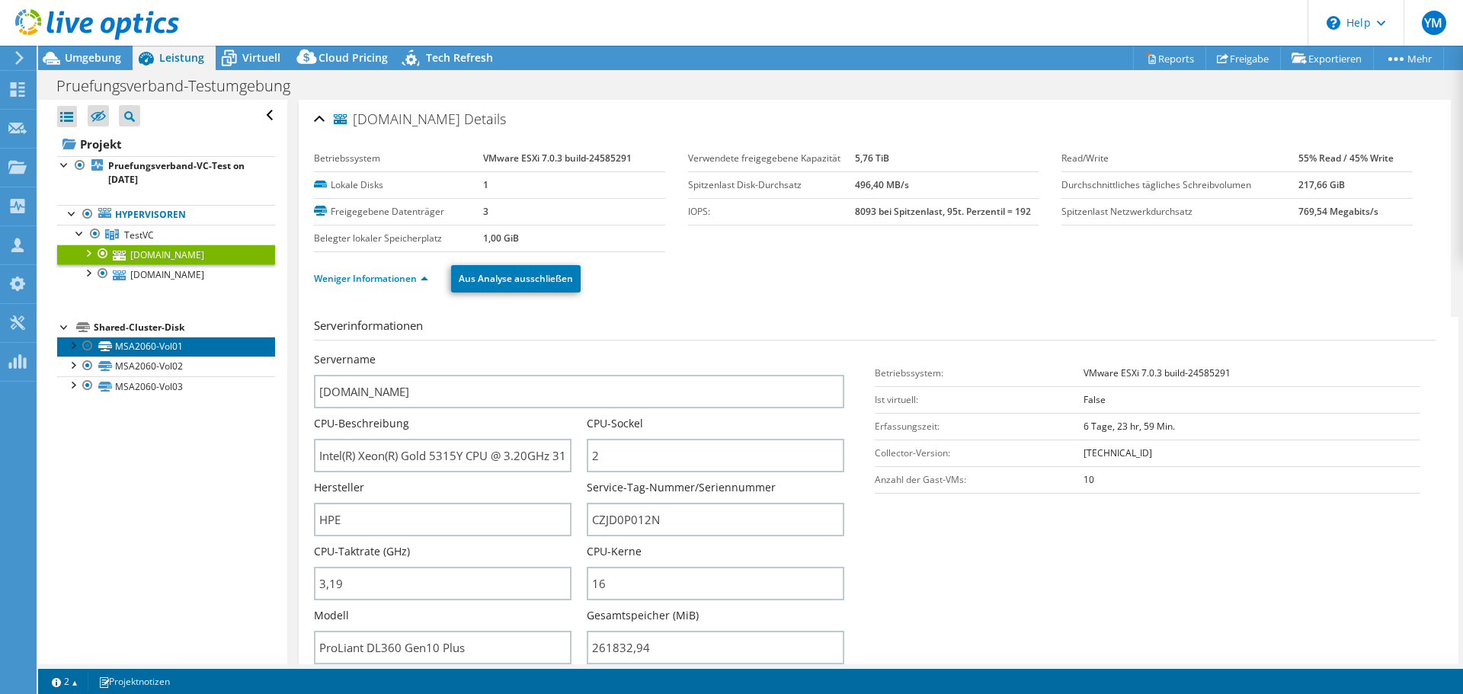
click at [163, 350] on link "MSA2060-Vol01" at bounding box center [166, 347] width 218 height 20
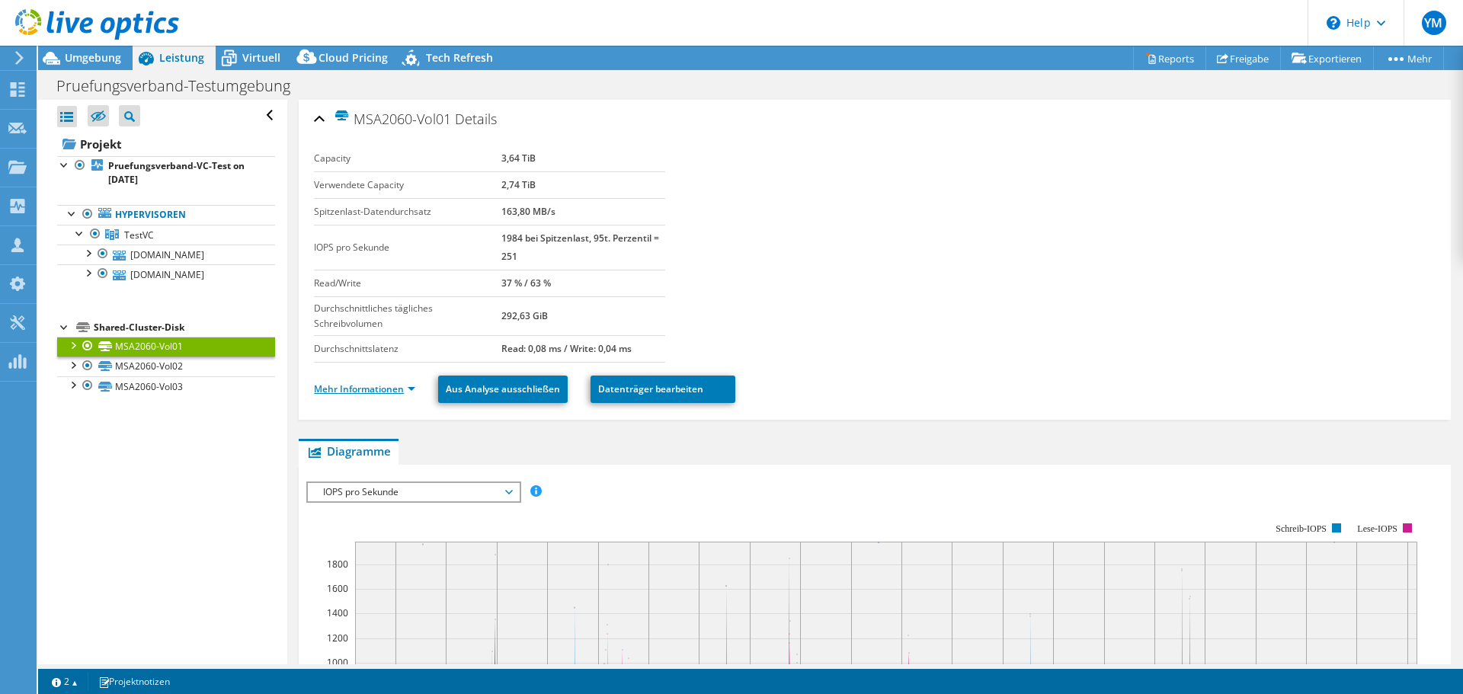
click at [363, 385] on link "Mehr Informationen" at bounding box center [364, 388] width 101 height 13
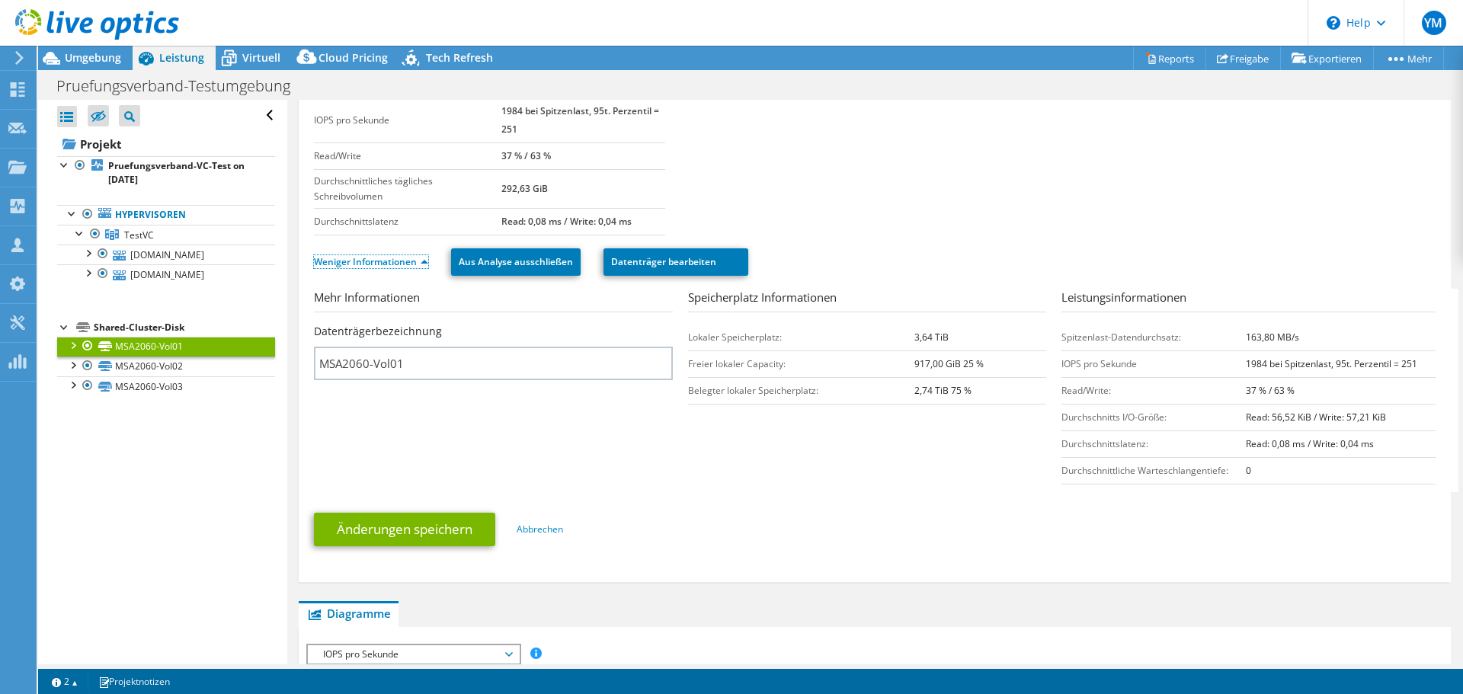
scroll to position [152, 0]
